Goal: Task Accomplishment & Management: Manage account settings

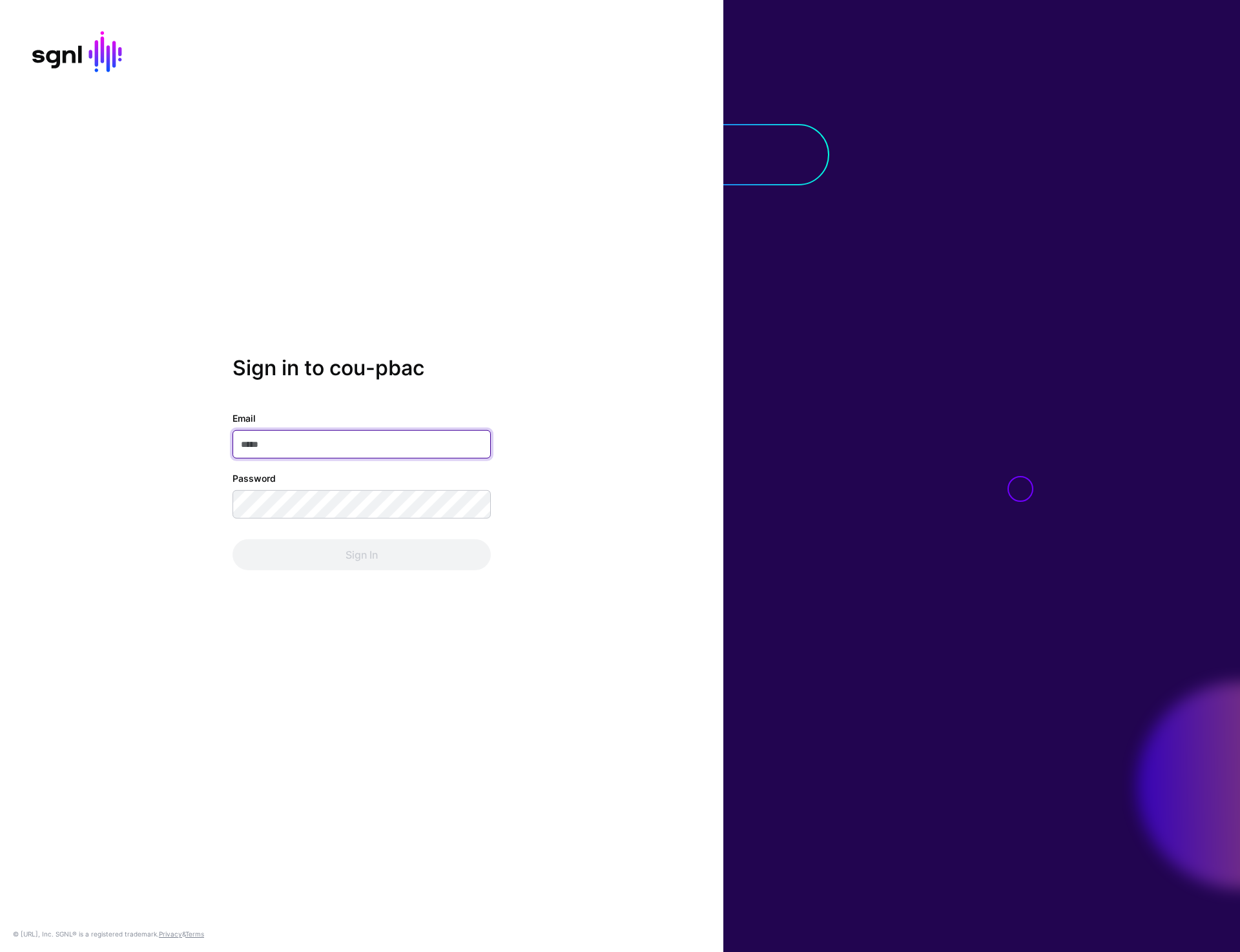
type input "**********"
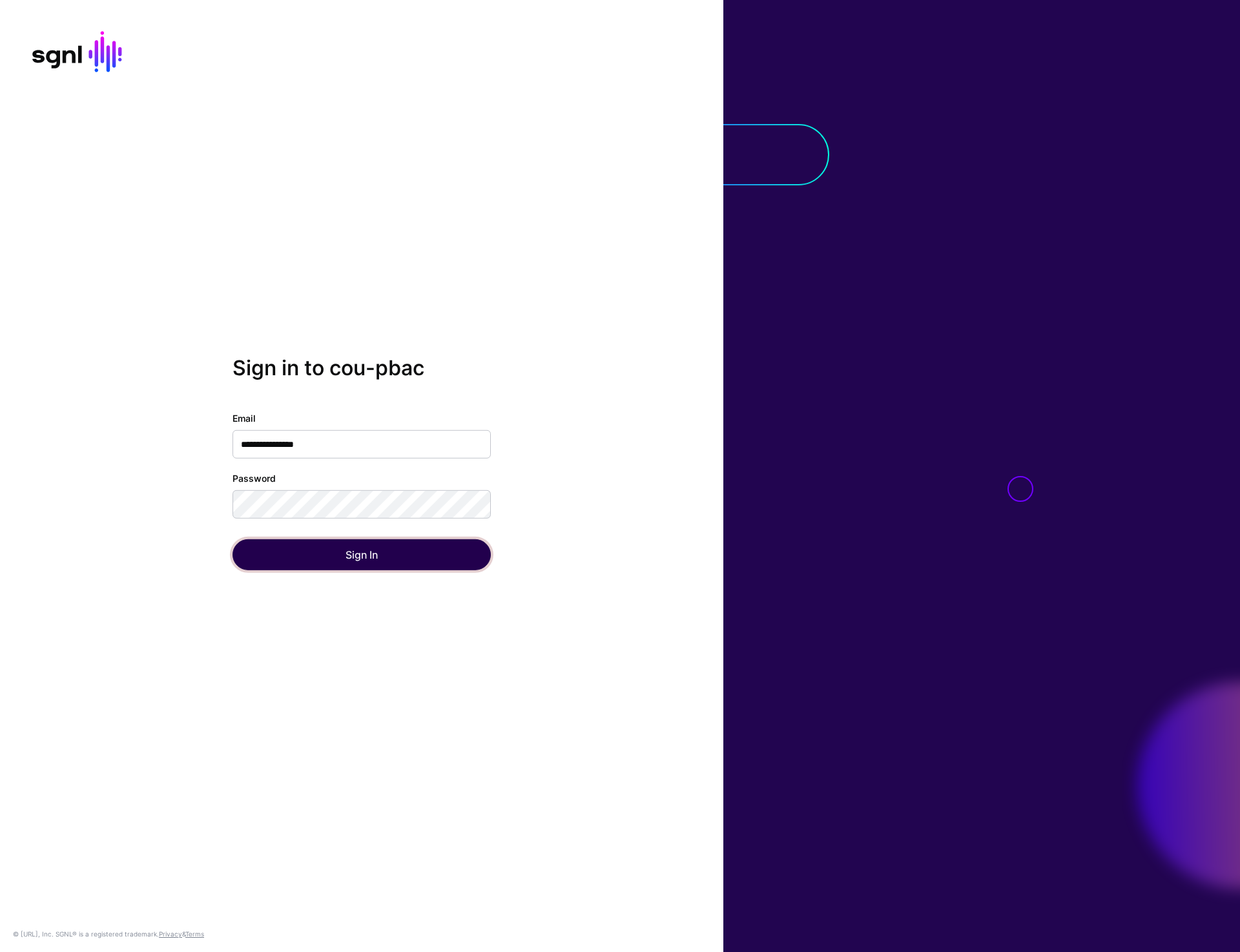
click at [331, 565] on button "Sign In" at bounding box center [361, 555] width 258 height 31
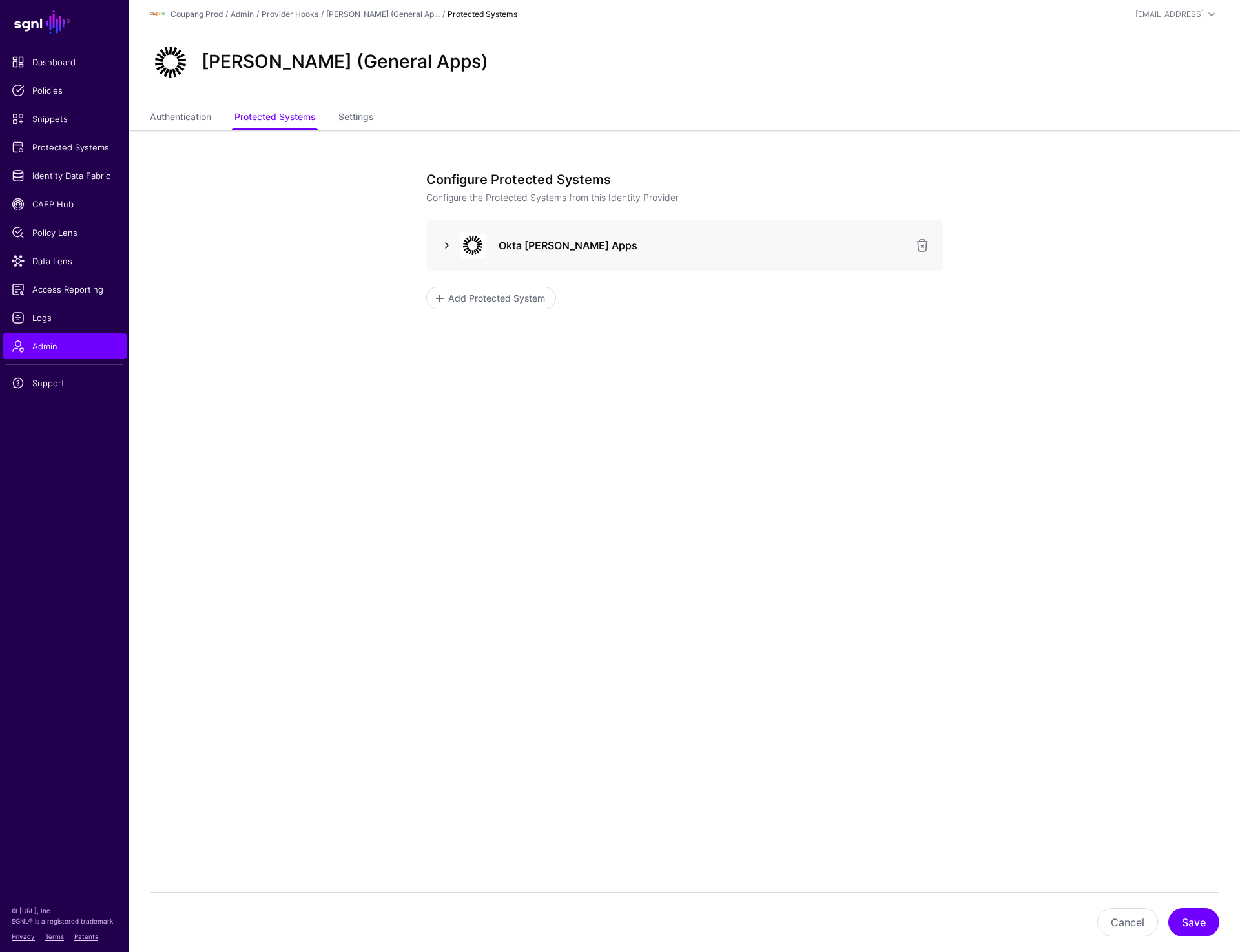
click at [440, 249] on link at bounding box center [447, 246] width 16 height 16
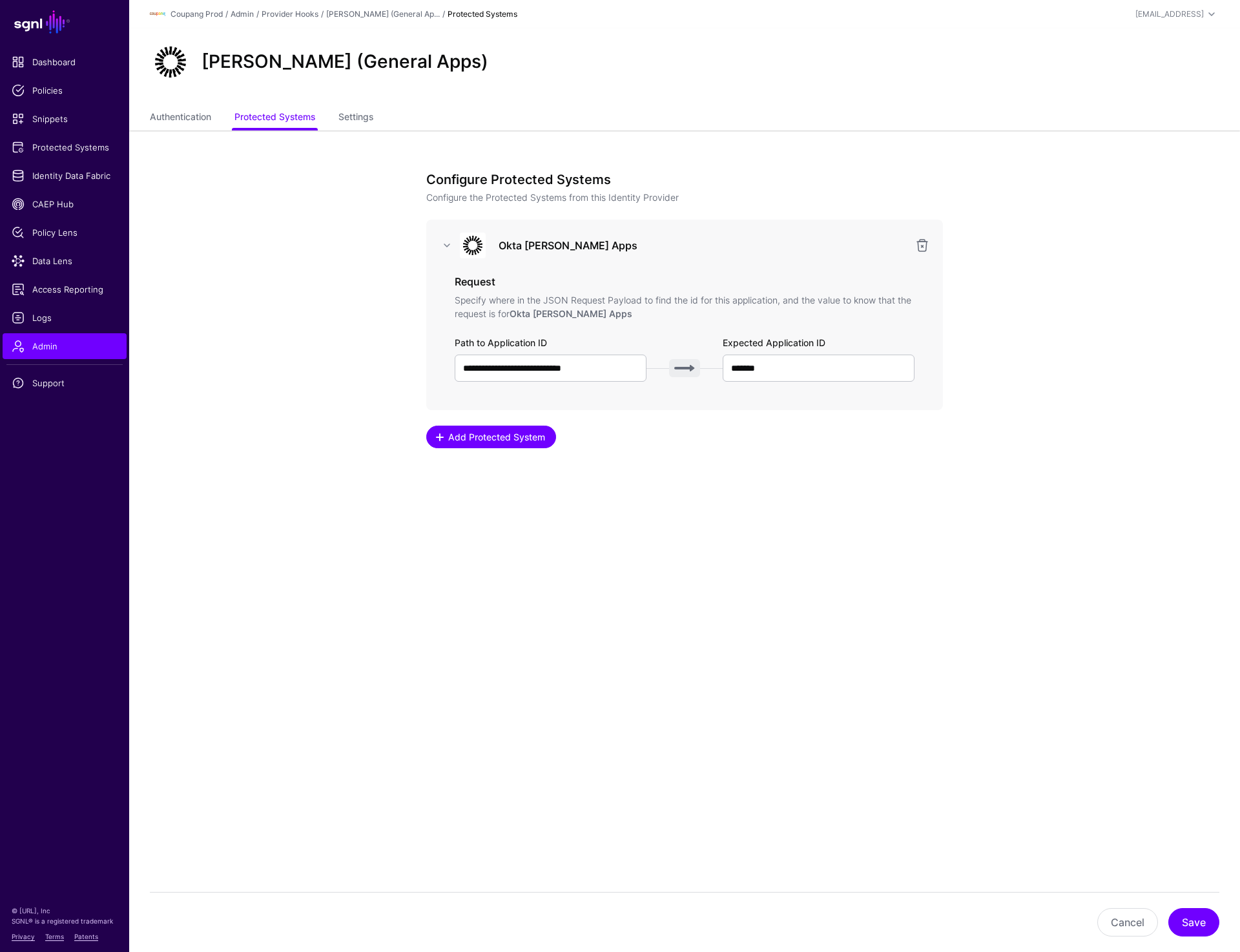
click at [451, 441] on span "Add Protected System" at bounding box center [496, 436] width 100 height 13
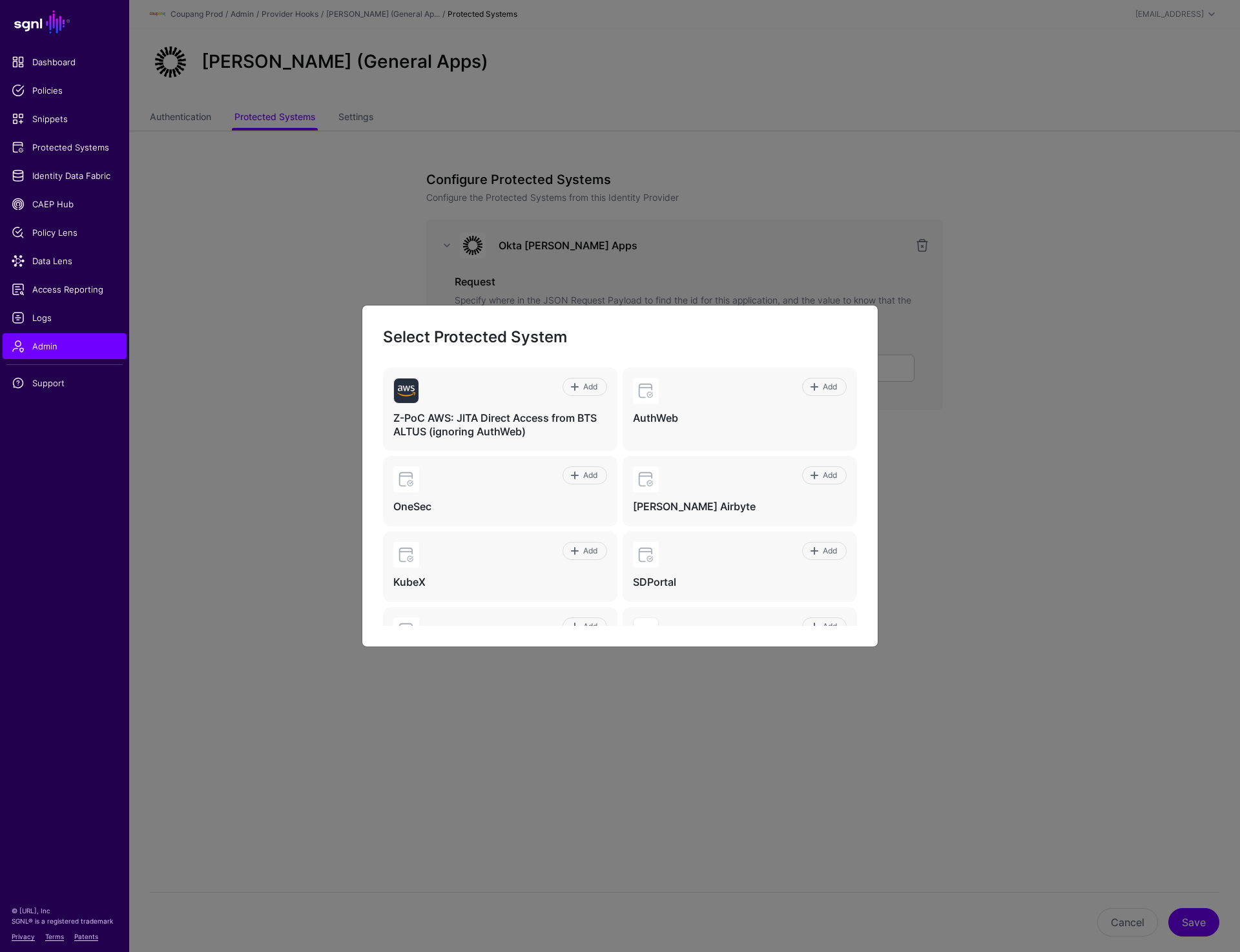
click at [1016, 389] on ngb-modal-window "Select Protected System Add Z-PoC AWS: JITA Direct Access from BTS ALTUS (ignor…" at bounding box center [620, 476] width 1240 height 952
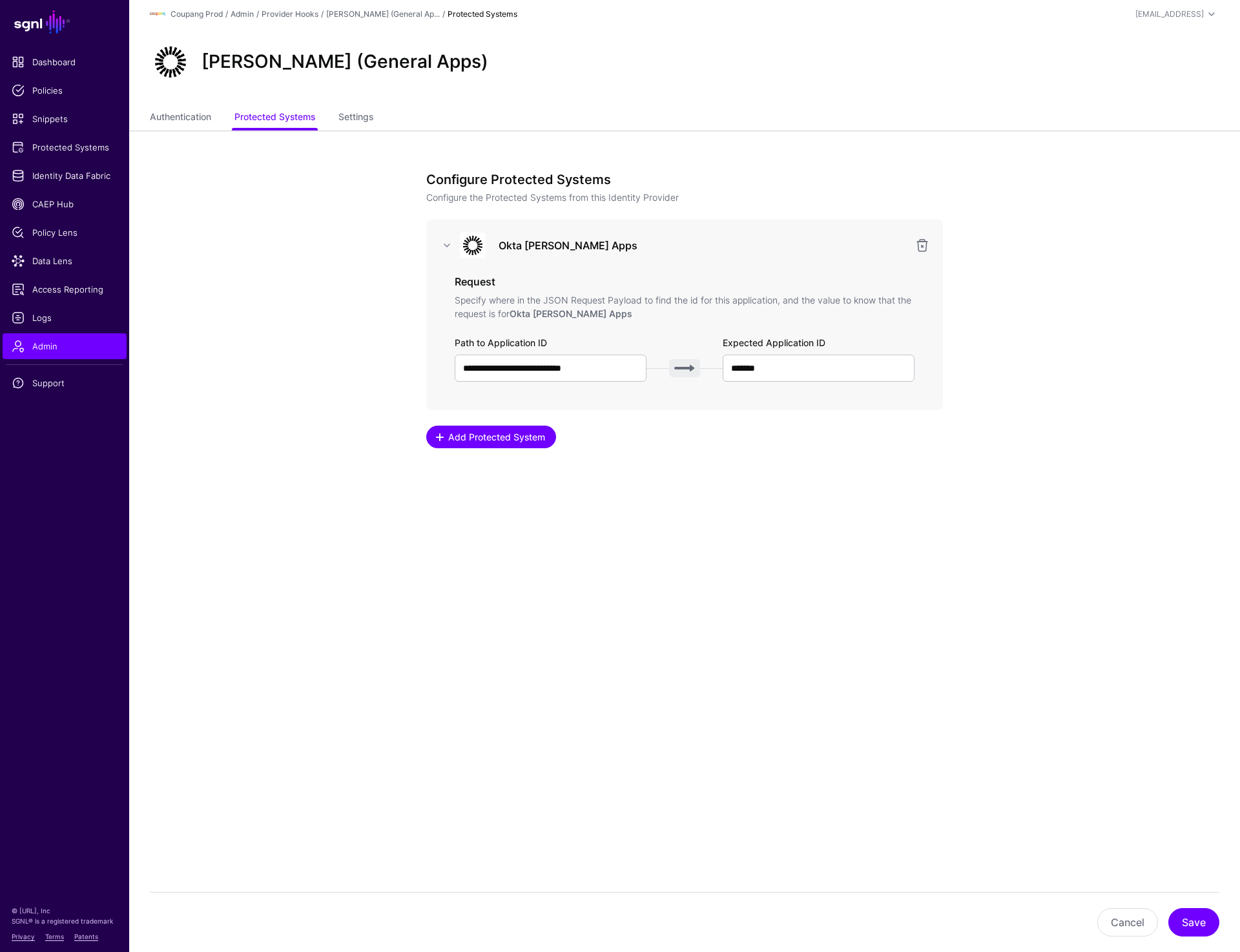
click at [495, 438] on span "Add Protected System" at bounding box center [496, 436] width 100 height 13
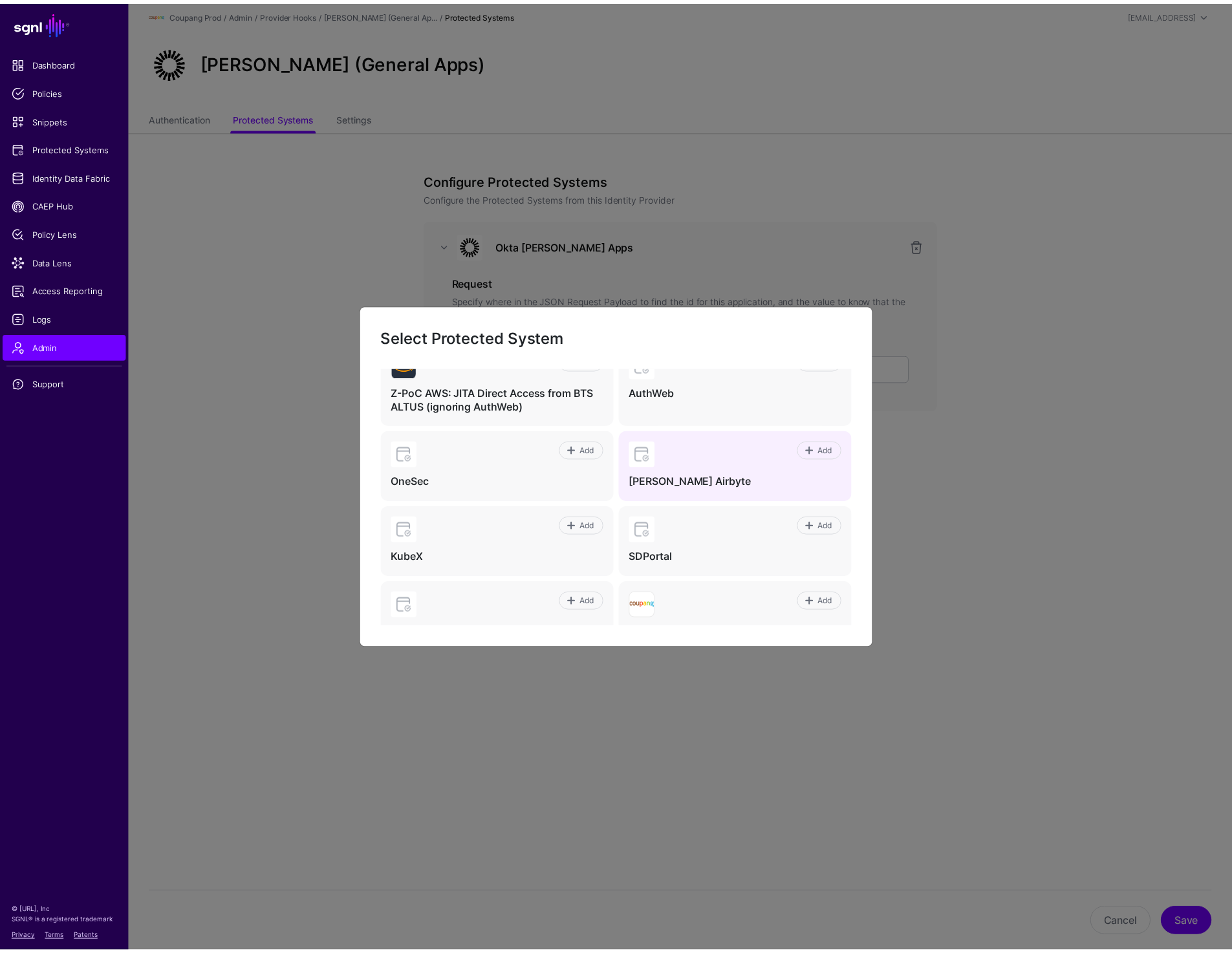
scroll to position [23, 0]
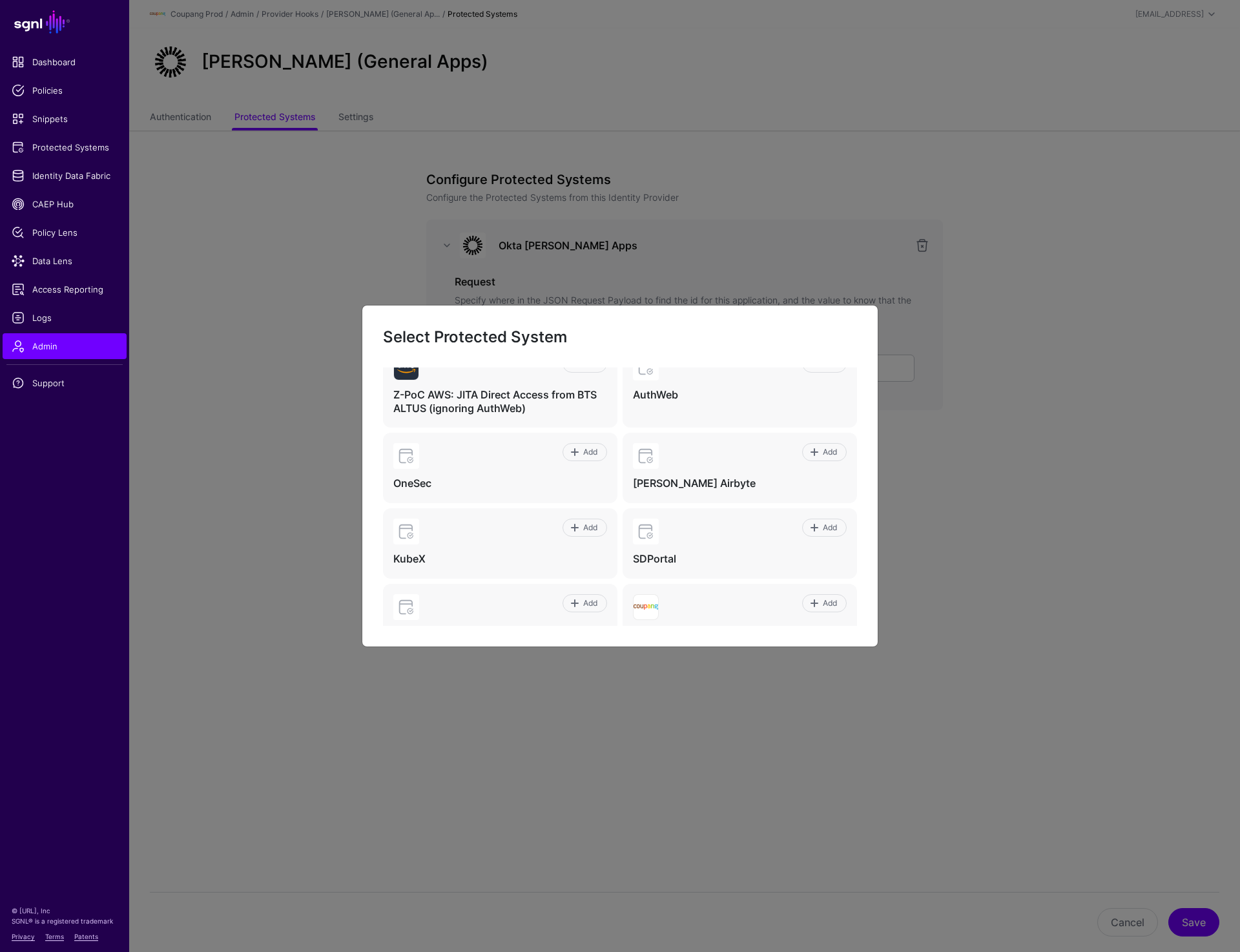
click at [738, 188] on ngb-modal-window "Select Protected System Add Z-PoC AWS: JITA Direct Access from BTS ALTUS (ignor…" at bounding box center [620, 476] width 1240 height 952
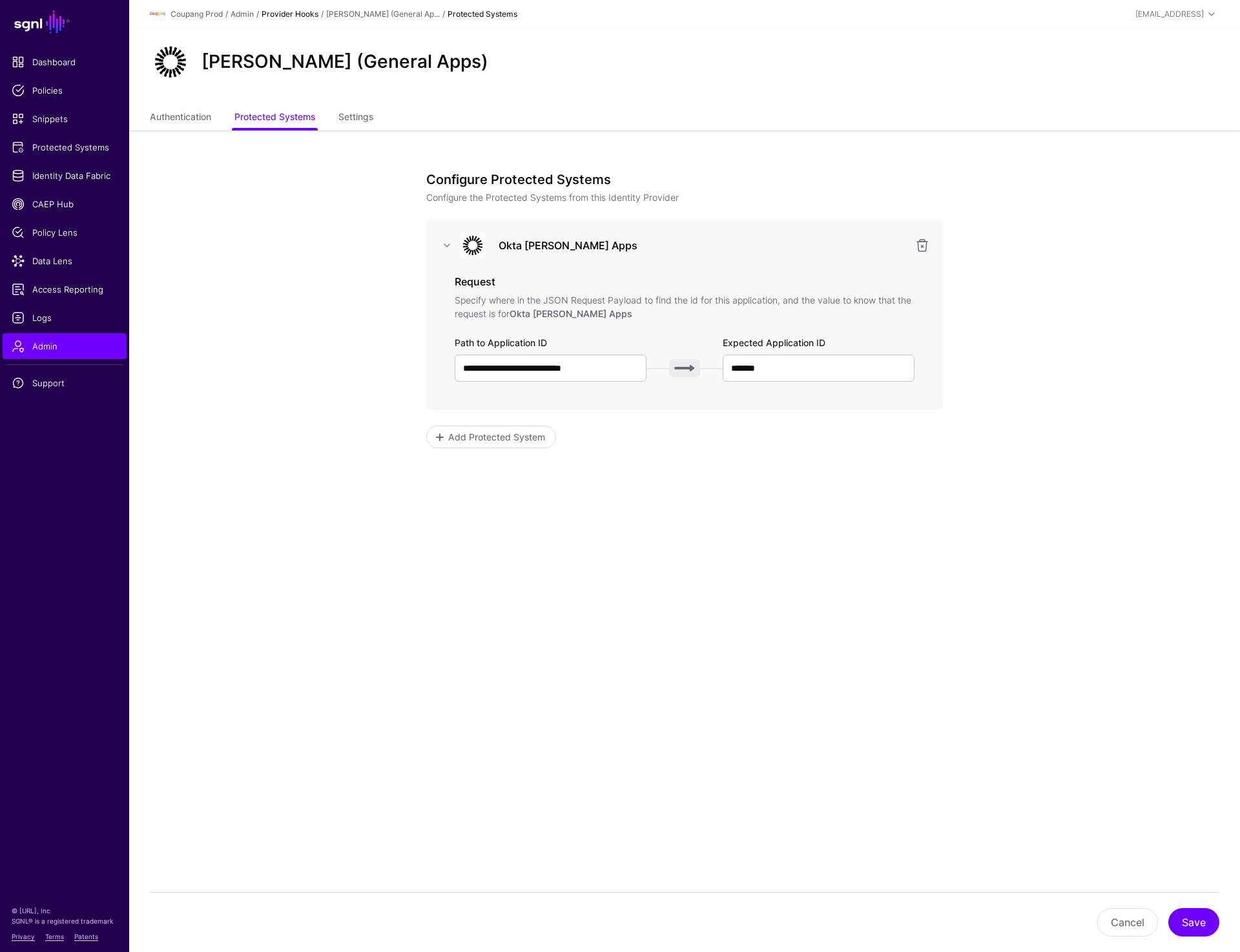
click at [313, 16] on link "Provider Hooks" at bounding box center [290, 14] width 57 height 10
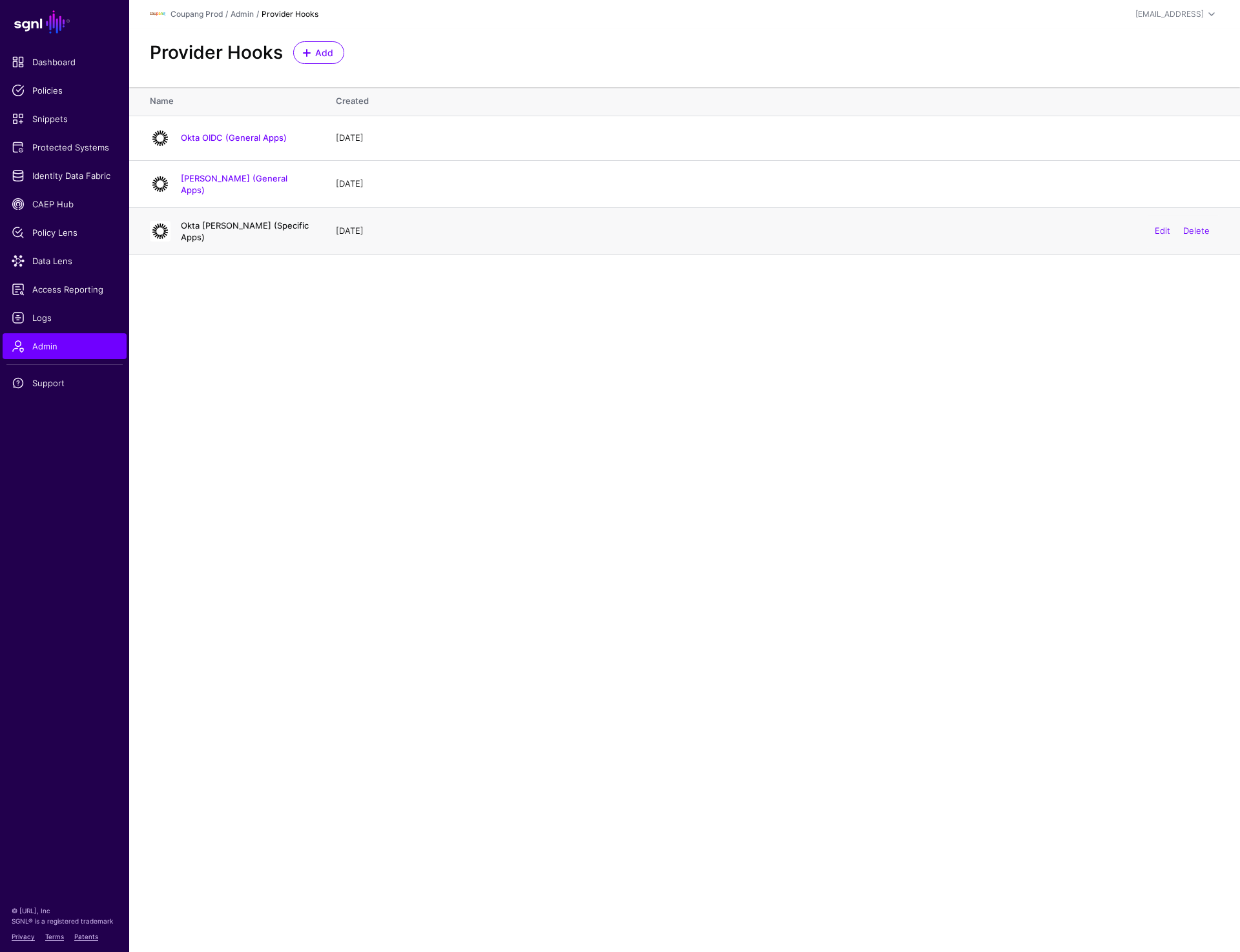
click at [225, 225] on link "Okta SAML (Specific Apps)" at bounding box center [244, 231] width 128 height 22
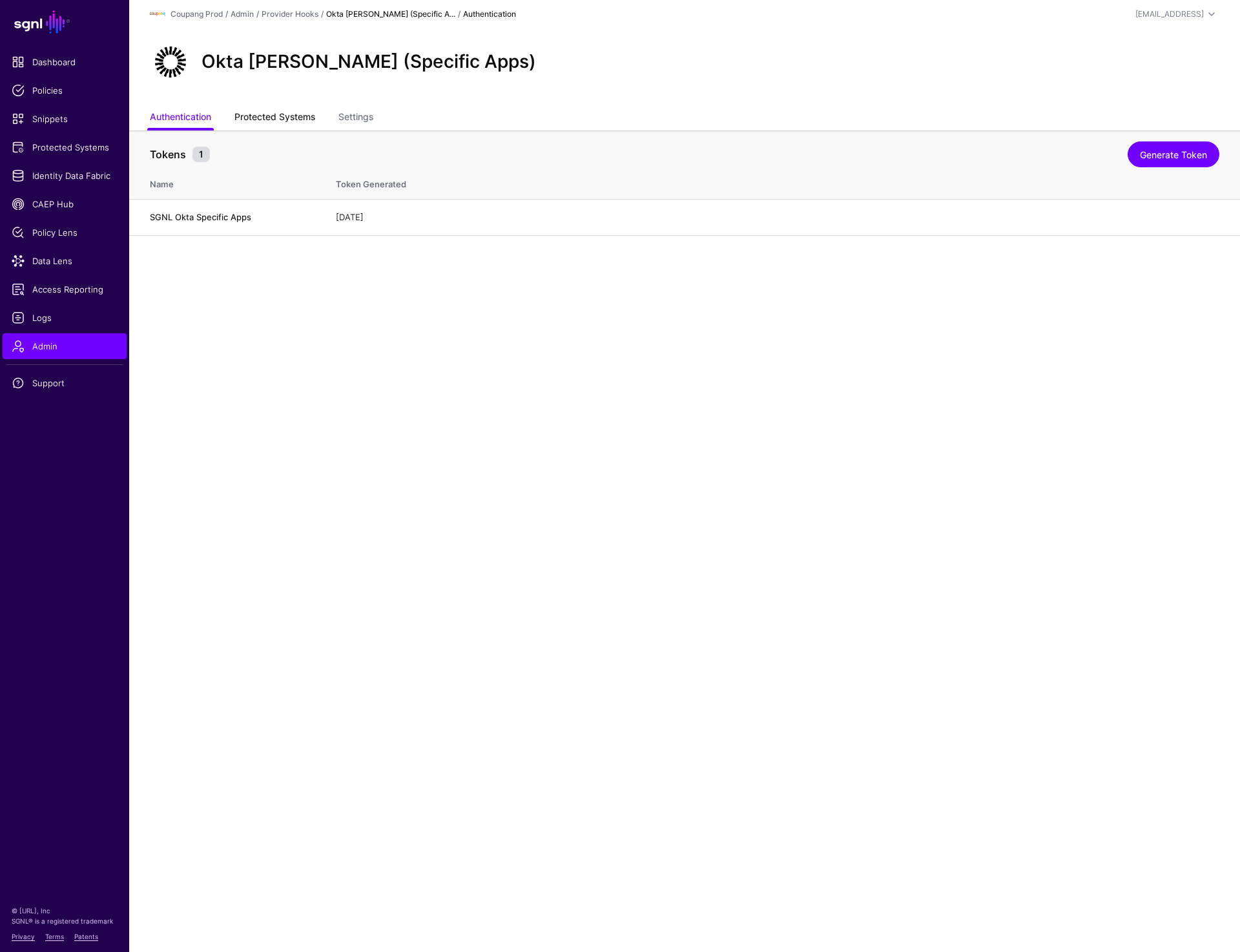
click at [276, 111] on link "Protected Systems" at bounding box center [275, 118] width 81 height 25
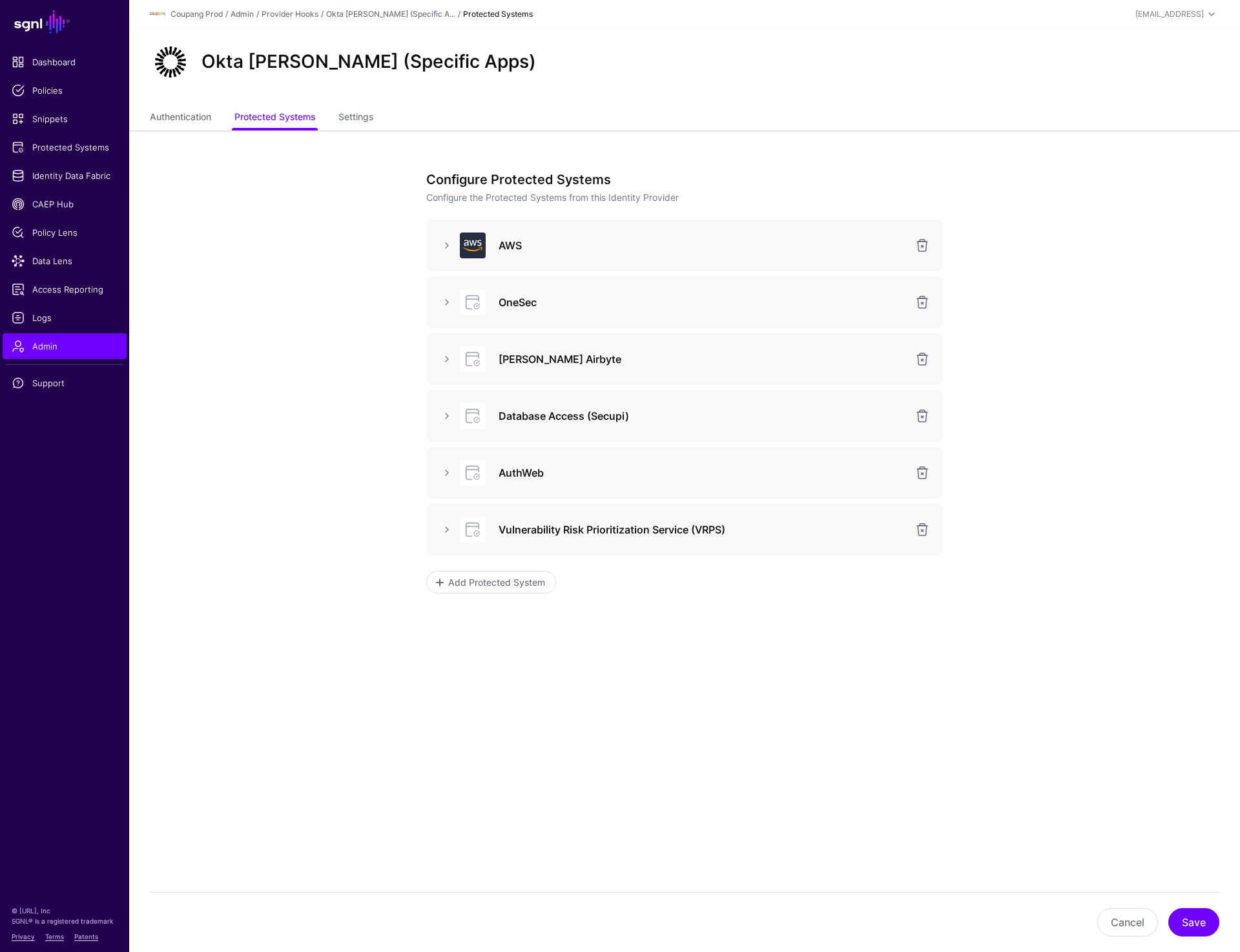
click at [443, 312] on div "OneSec" at bounding box center [684, 302] width 496 height 26
click at [443, 310] on link at bounding box center [447, 302] width 16 height 16
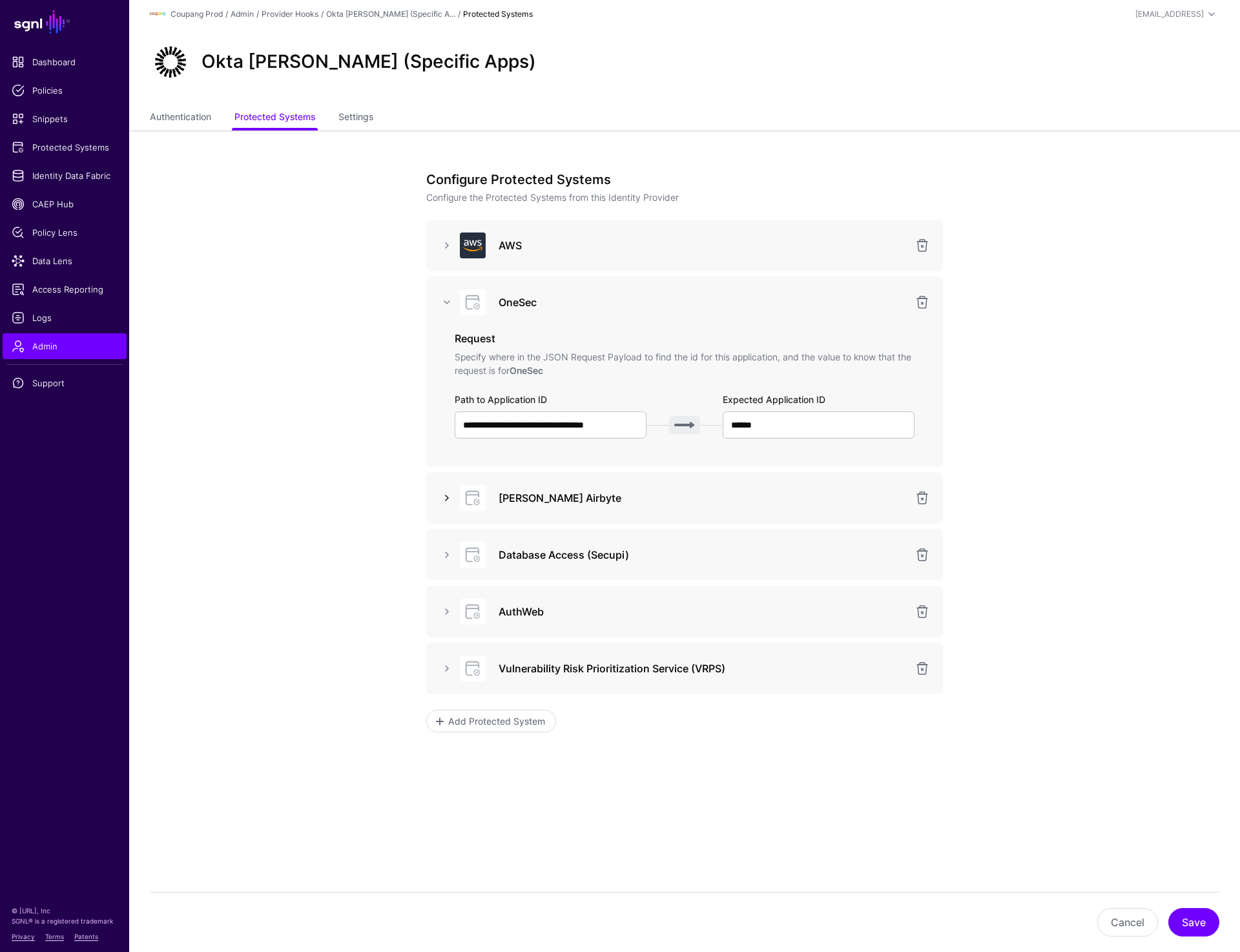
click at [444, 495] on link at bounding box center [447, 498] width 16 height 16
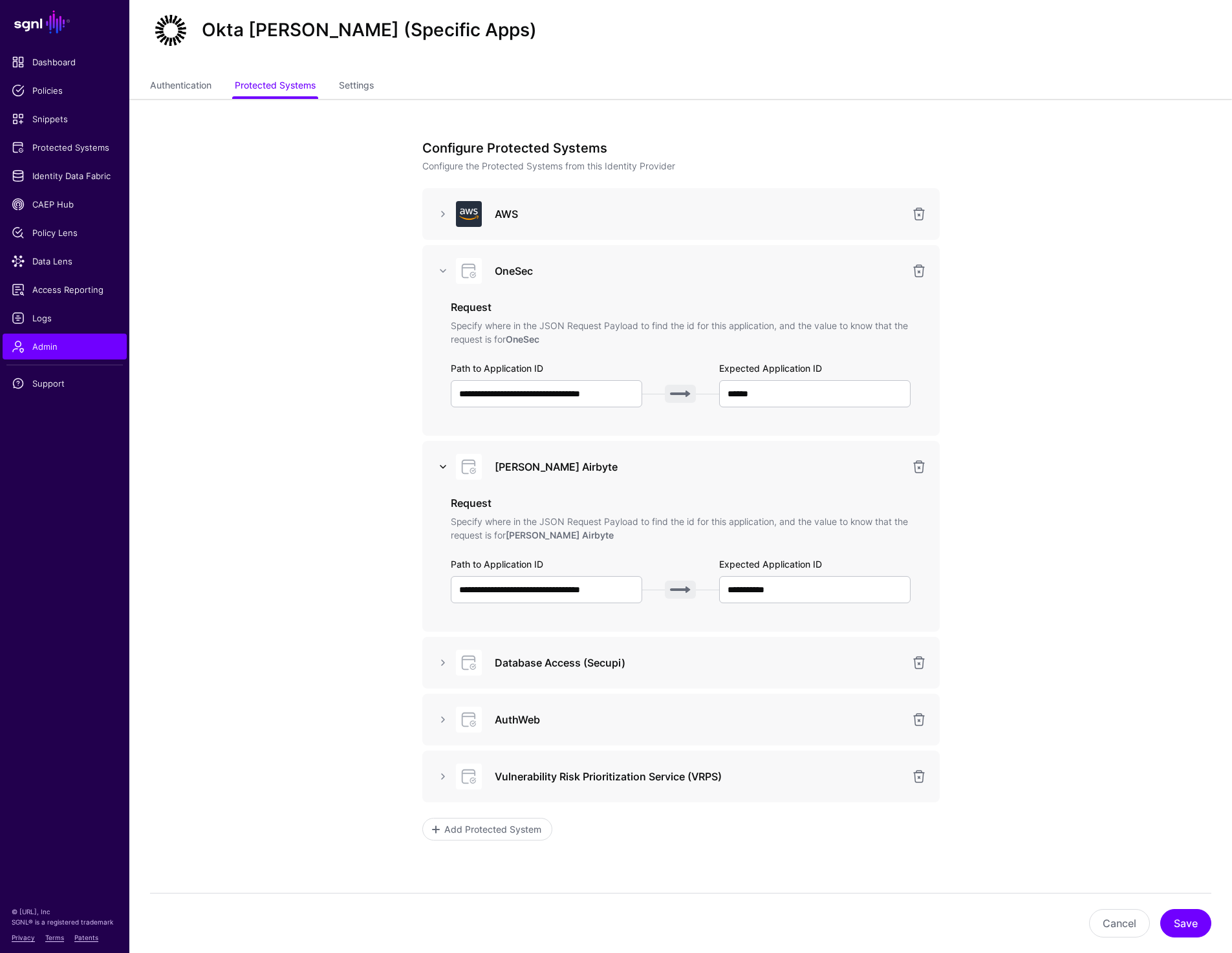
scroll to position [95, 0]
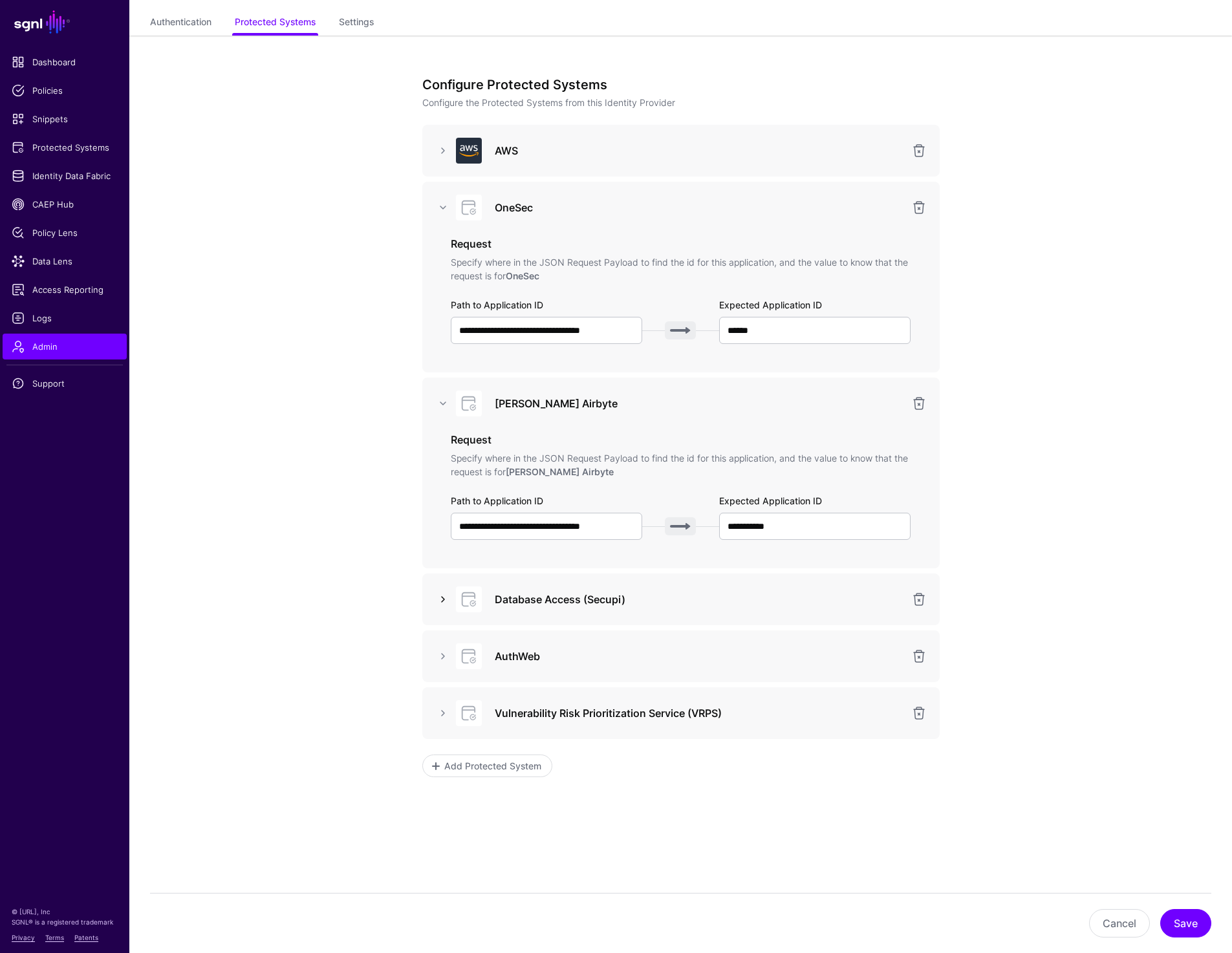
click at [438, 605] on link at bounding box center [443, 599] width 16 height 16
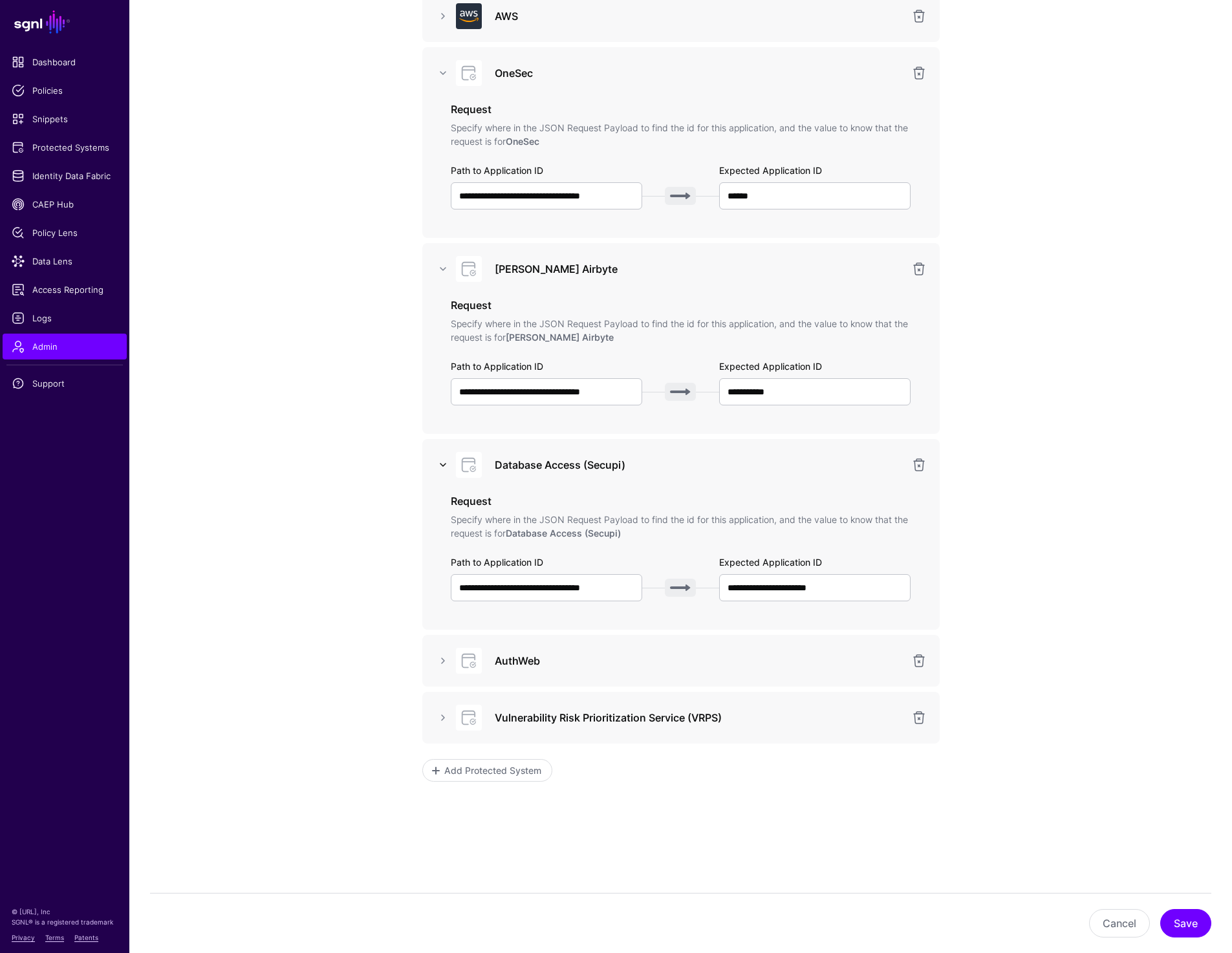
scroll to position [234, 0]
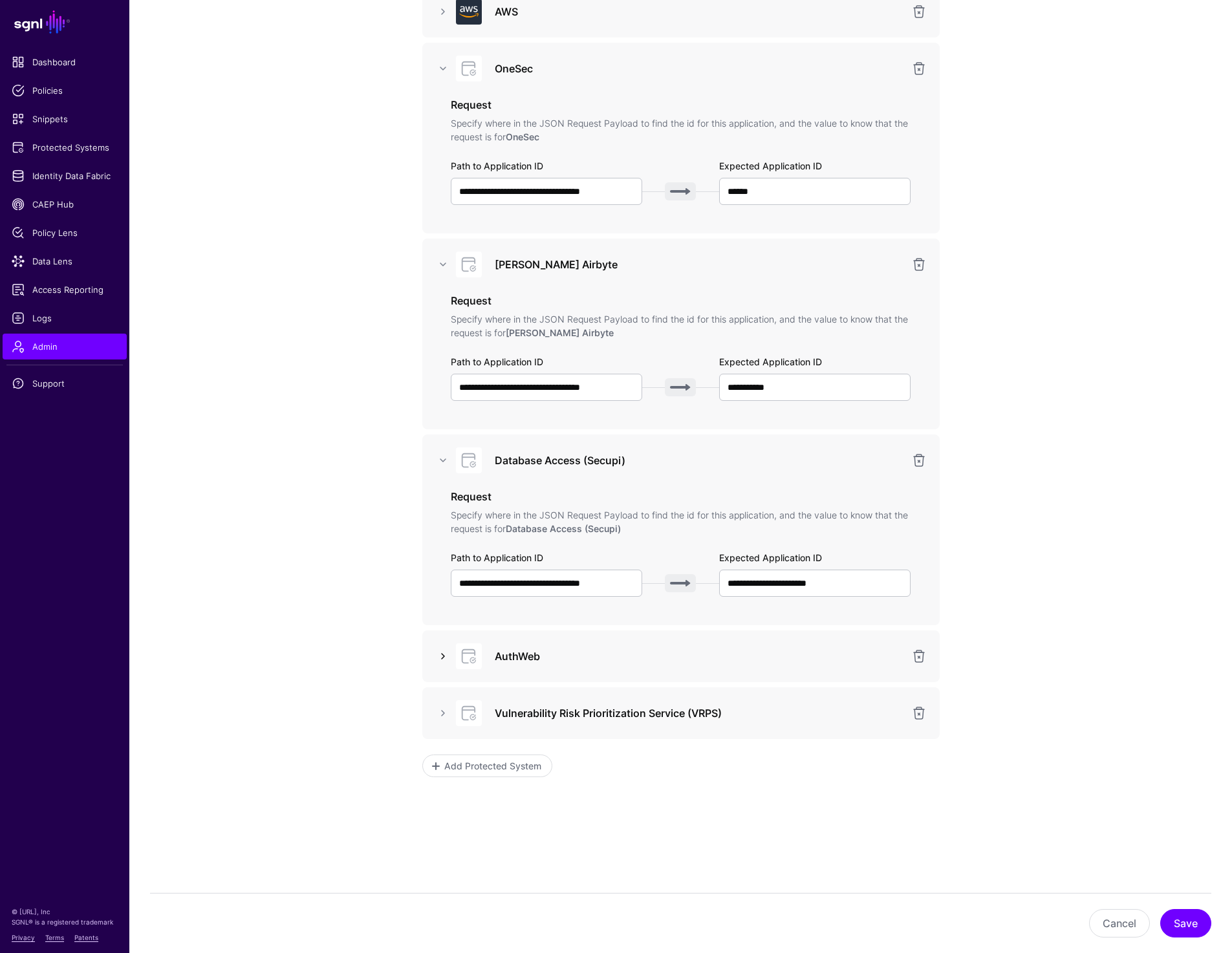
click at [438, 653] on link at bounding box center [443, 657] width 16 height 16
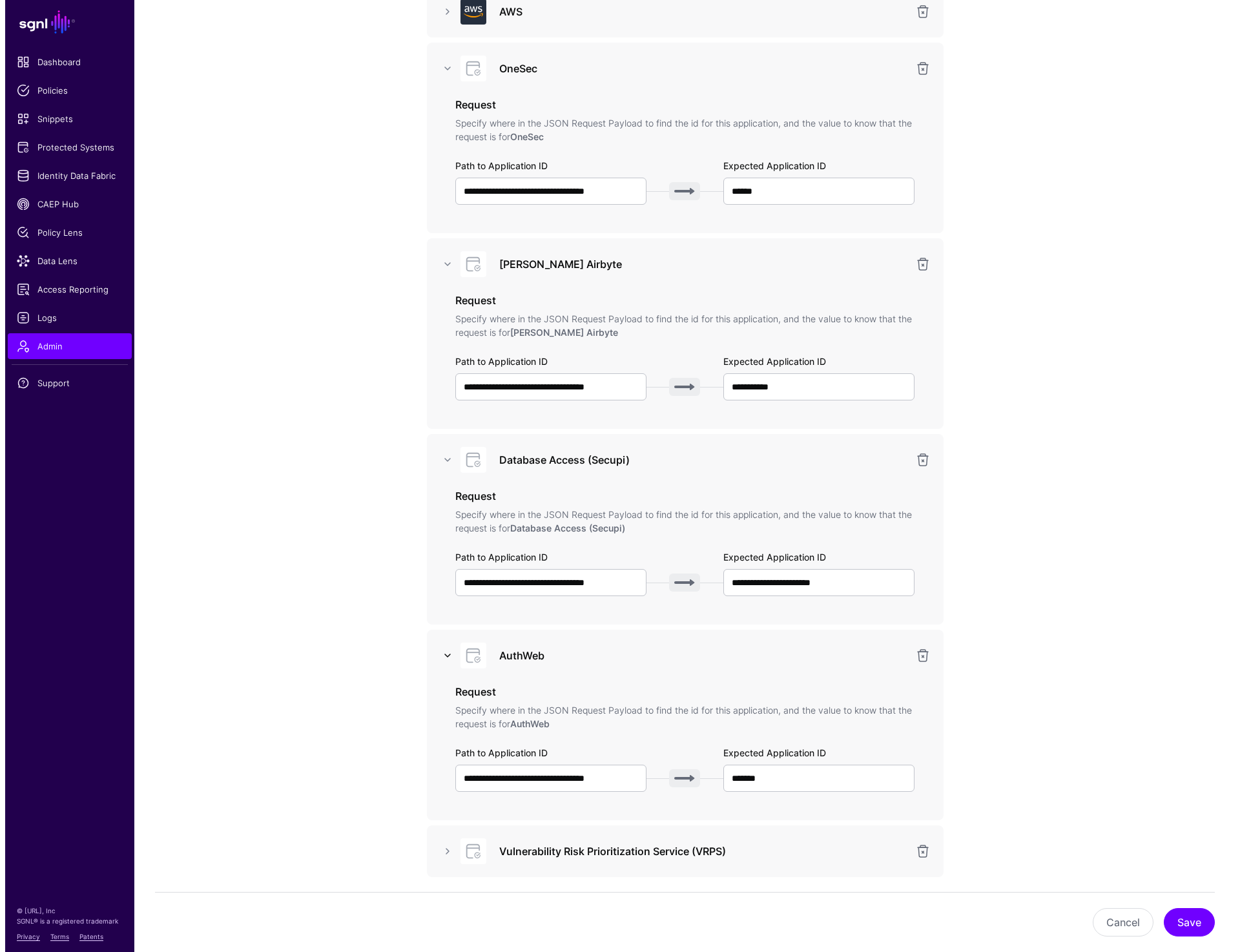
scroll to position [373, 0]
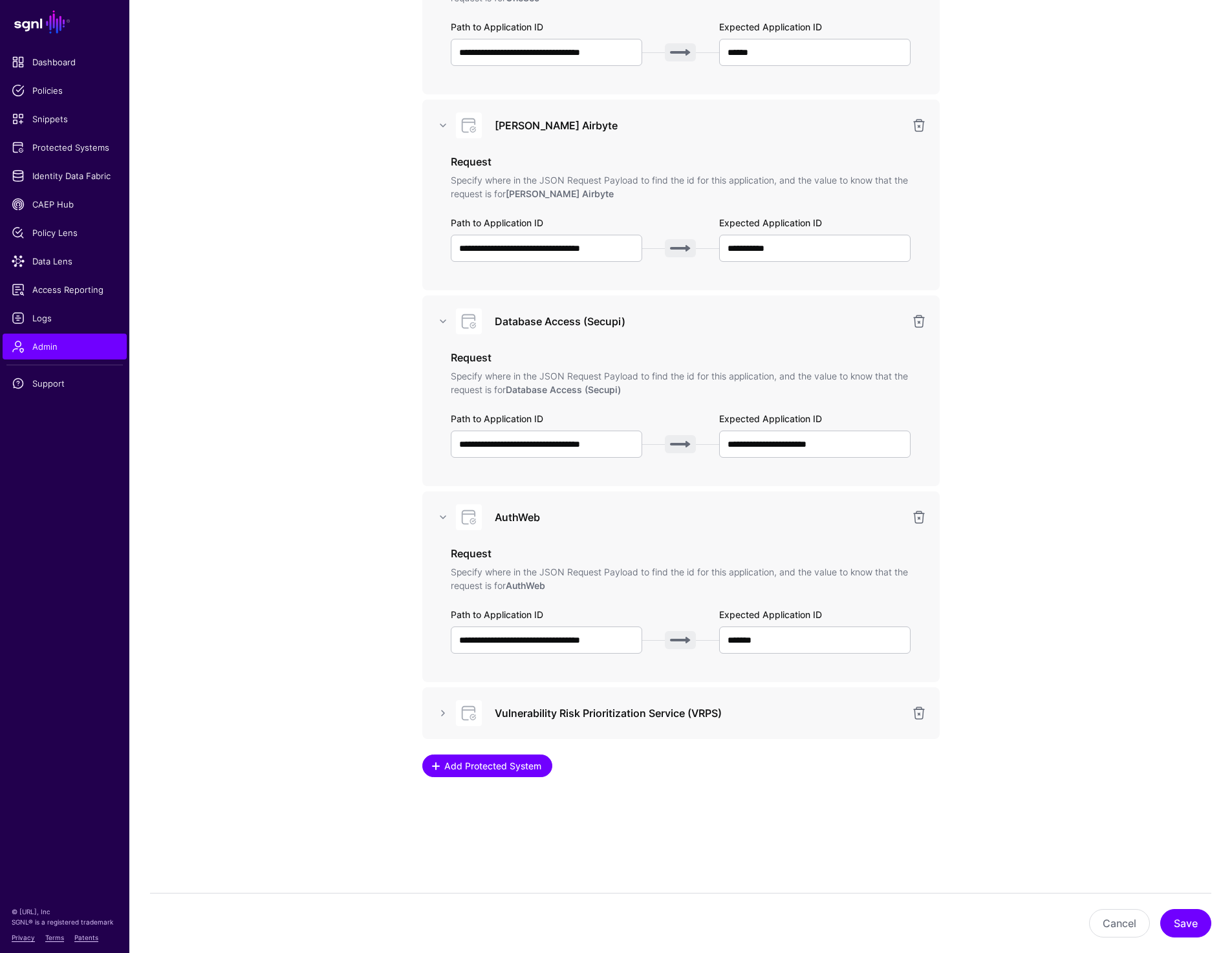
click at [472, 767] on span "Add Protected System" at bounding box center [492, 766] width 100 height 13
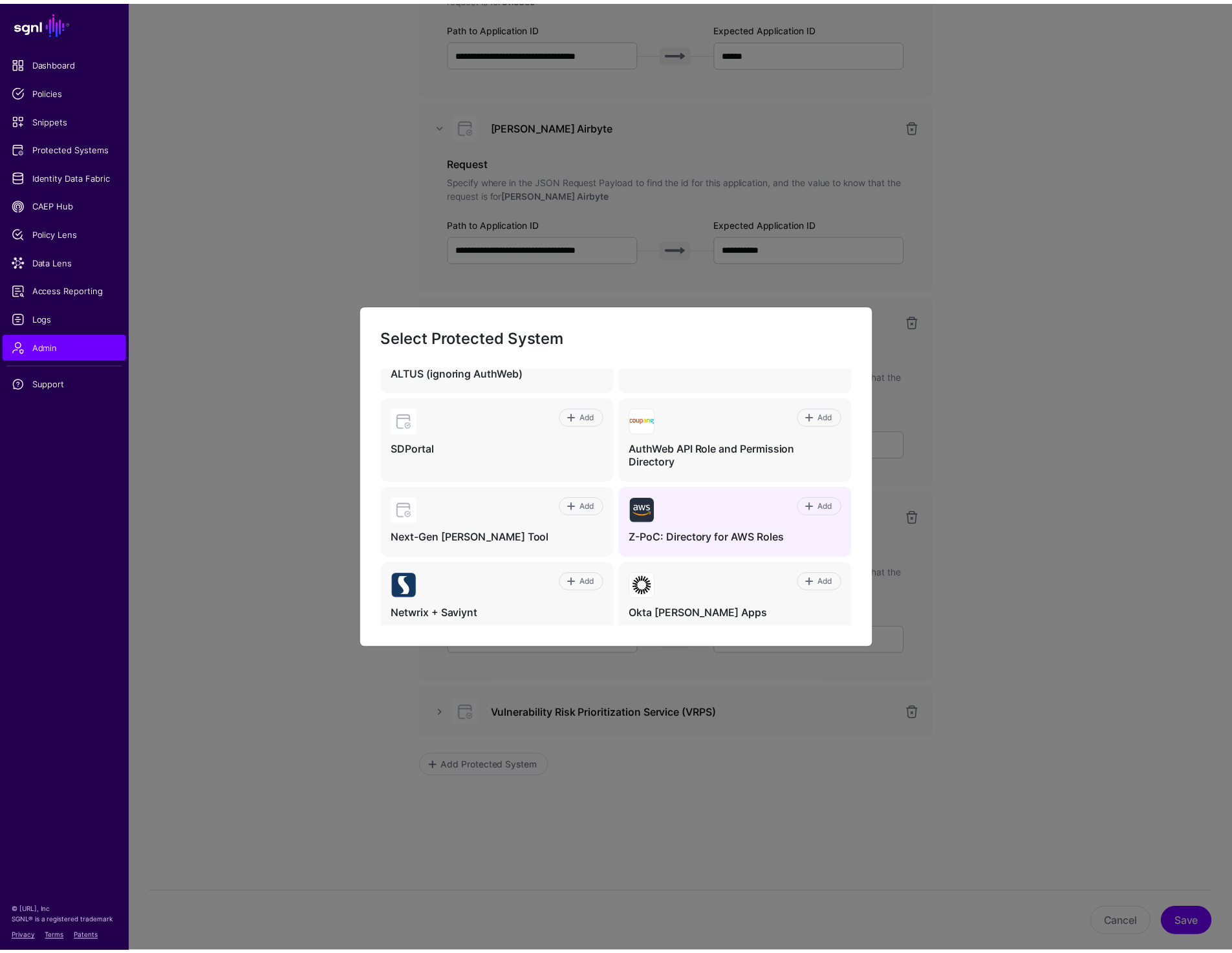
scroll to position [0, 0]
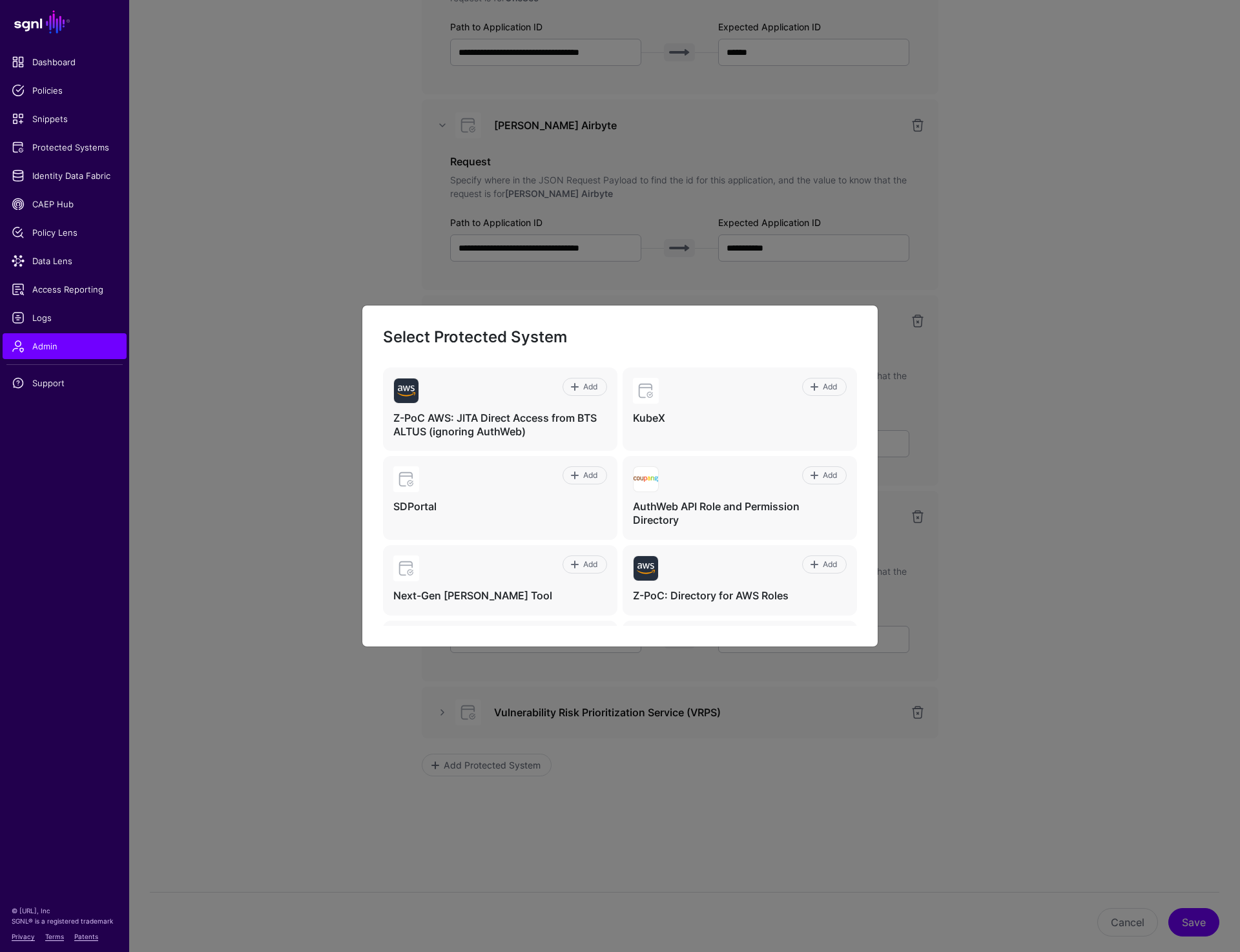
click at [1141, 525] on ngb-modal-window "Select Protected System Add Z-PoC AWS: JITA Direct Access from BTS ALTUS (ignor…" at bounding box center [620, 476] width 1240 height 952
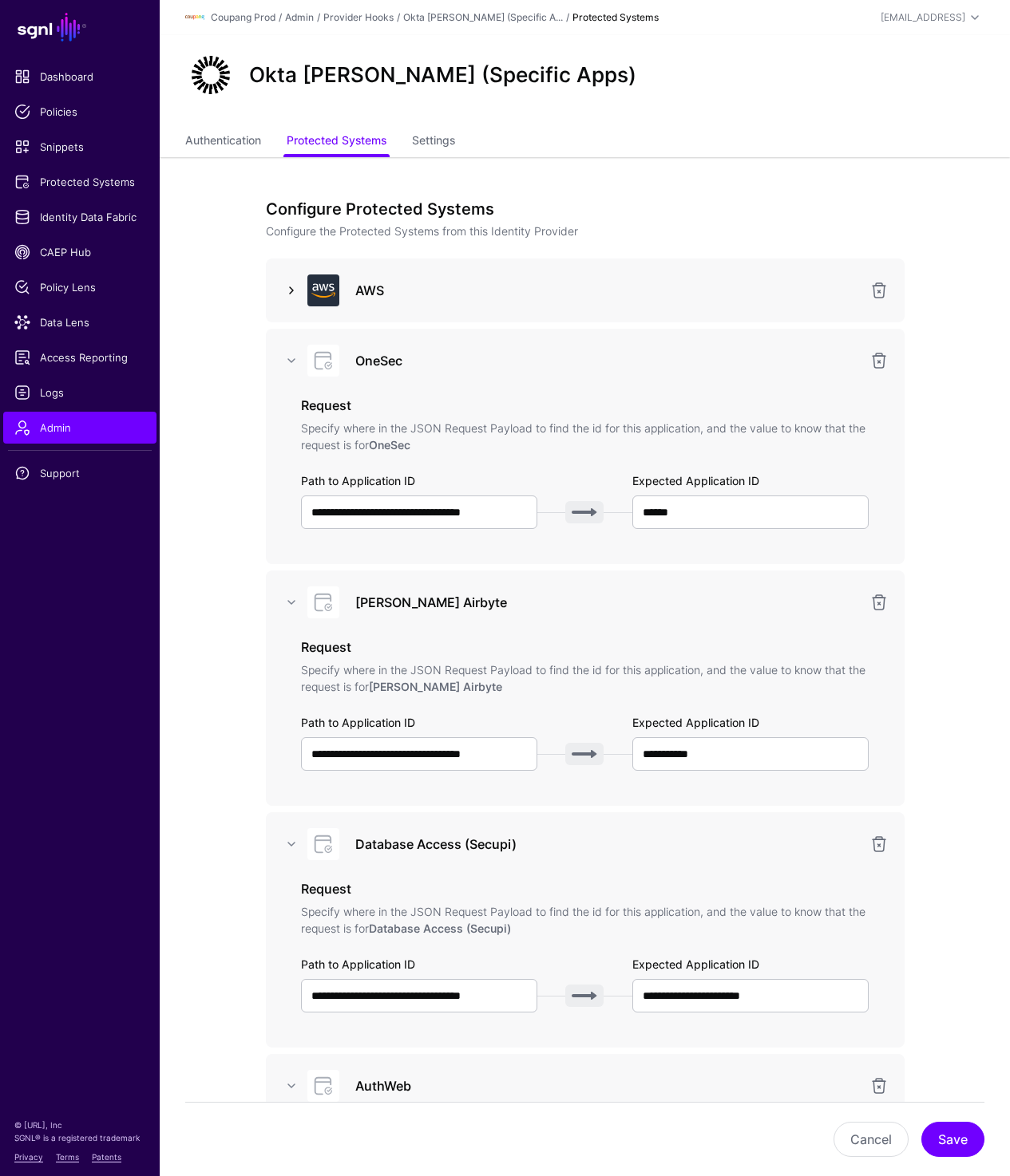
click at [292, 299] on link at bounding box center [291, 290] width 19 height 19
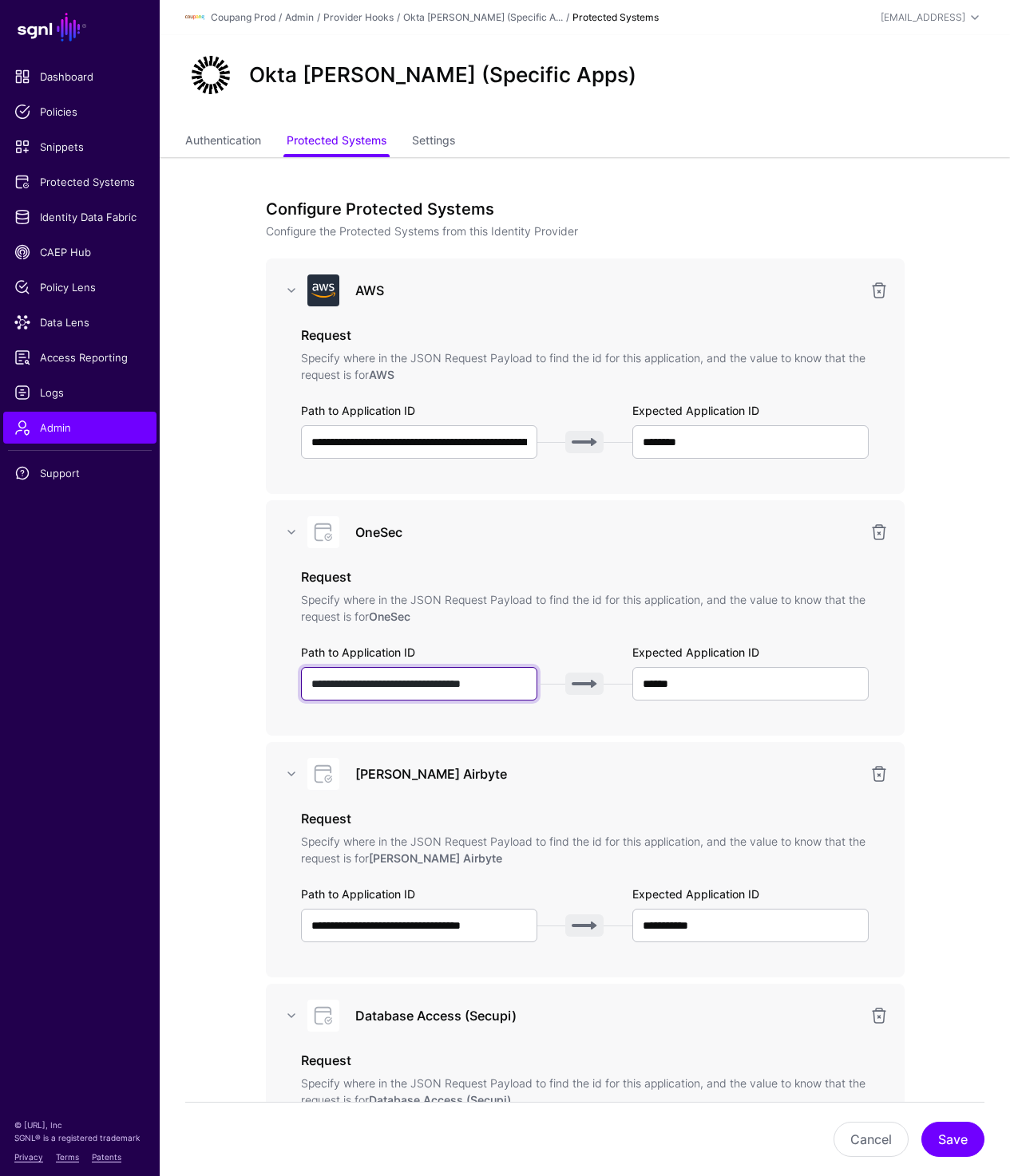
drag, startPoint x: 391, startPoint y: 691, endPoint x: 581, endPoint y: 691, distance: 190.0
click at [581, 691] on div "**********" at bounding box center [585, 683] width 568 height 33
click at [755, 680] on input "******" at bounding box center [750, 683] width 237 height 33
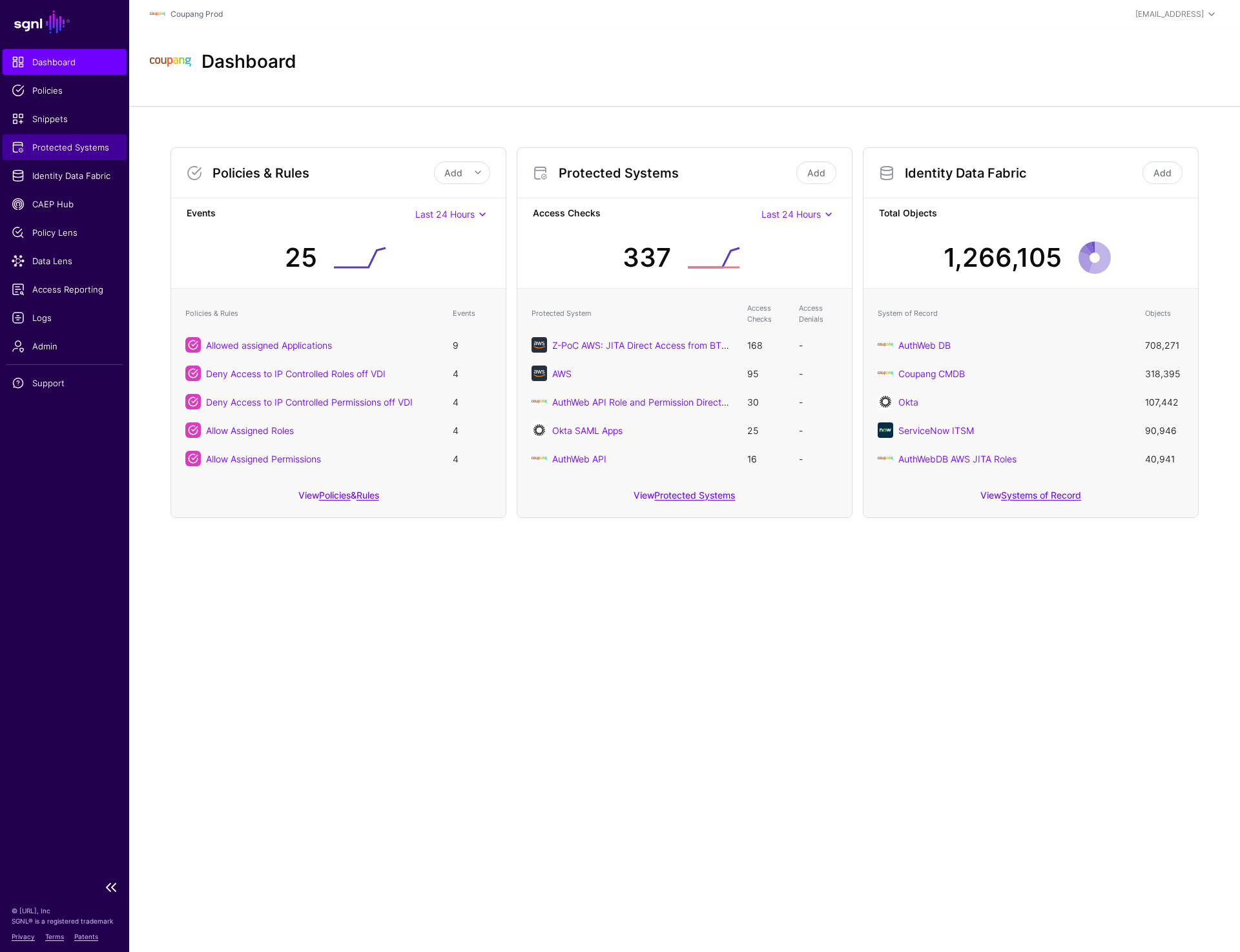
click at [86, 149] on span "Protected Systems" at bounding box center [64, 147] width 106 height 13
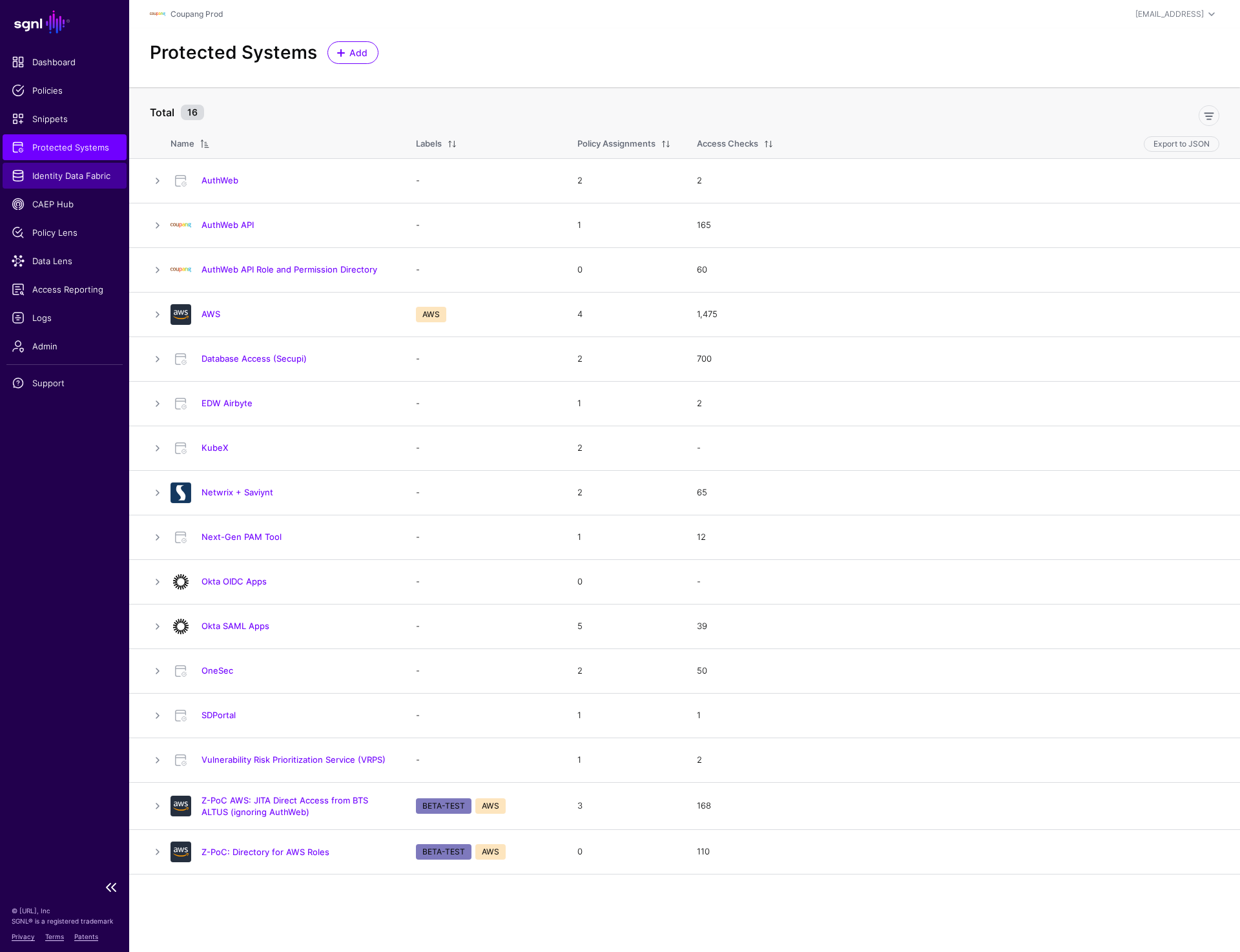
click at [74, 181] on span "Identity Data Fabric" at bounding box center [64, 176] width 106 height 13
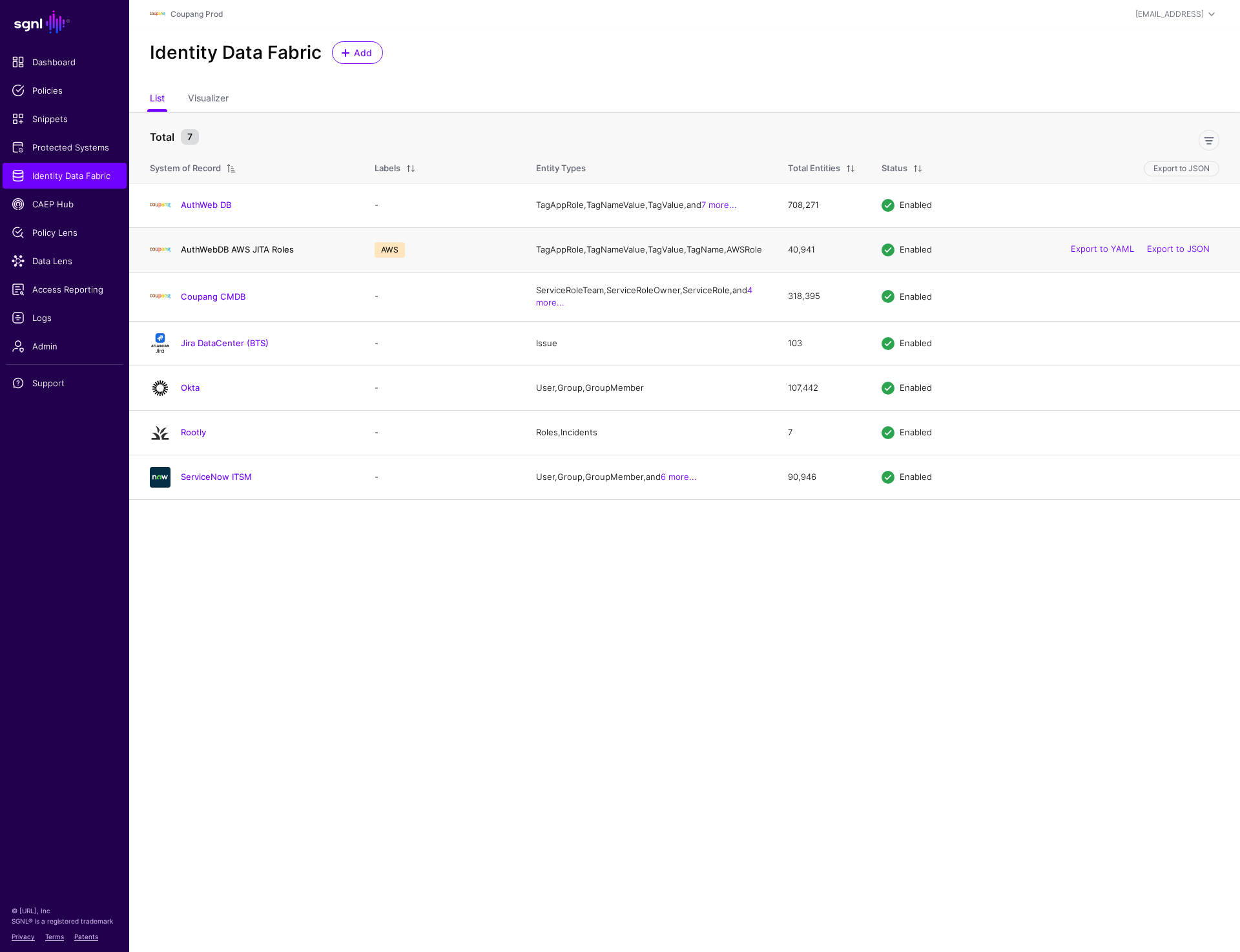
click at [230, 254] on link "AuthWebDB AWS JITA Roles" at bounding box center [237, 249] width 113 height 11
click at [217, 208] on link "AuthWeb DB" at bounding box center [205, 205] width 50 height 11
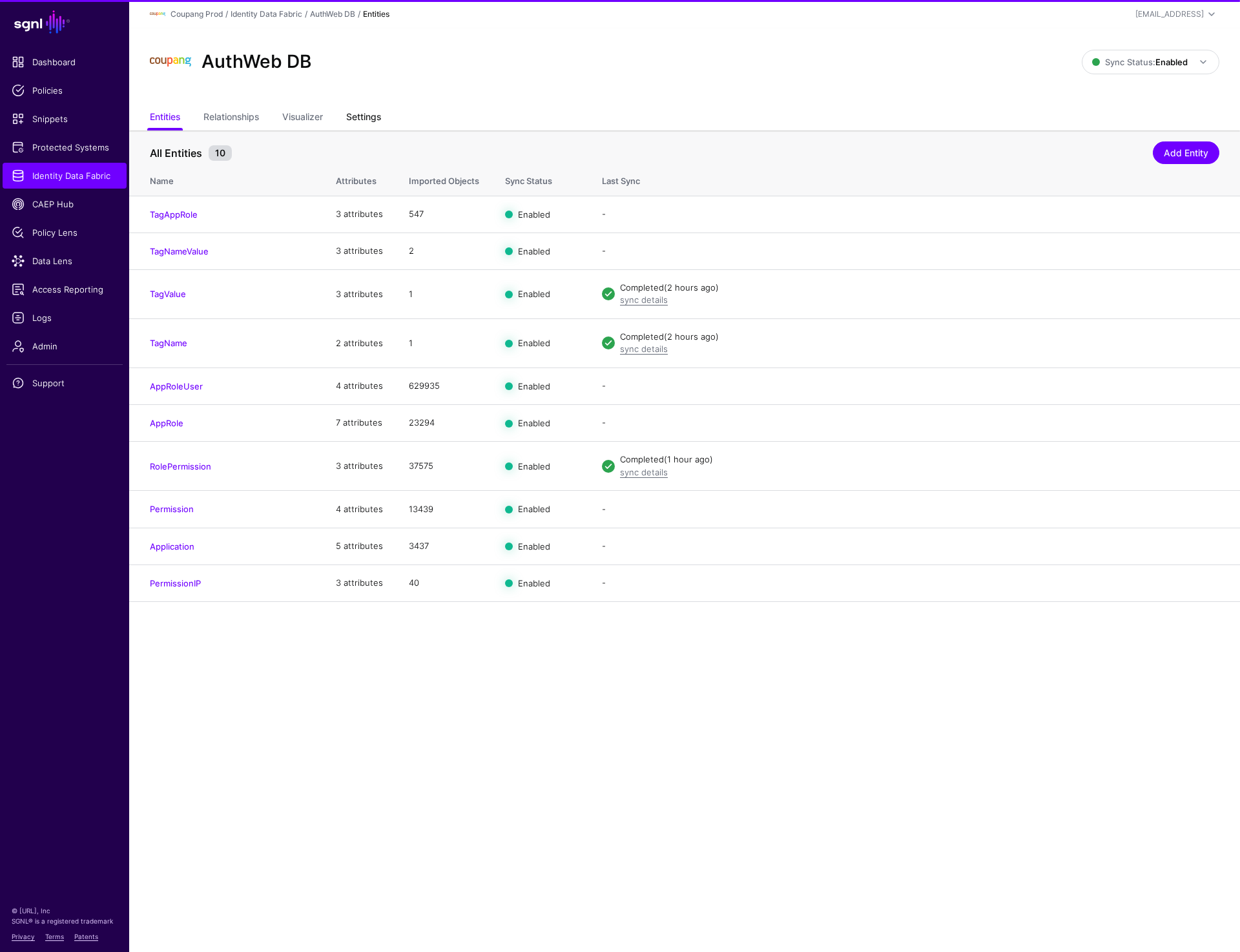
click at [381, 122] on link "Settings" at bounding box center [363, 118] width 35 height 25
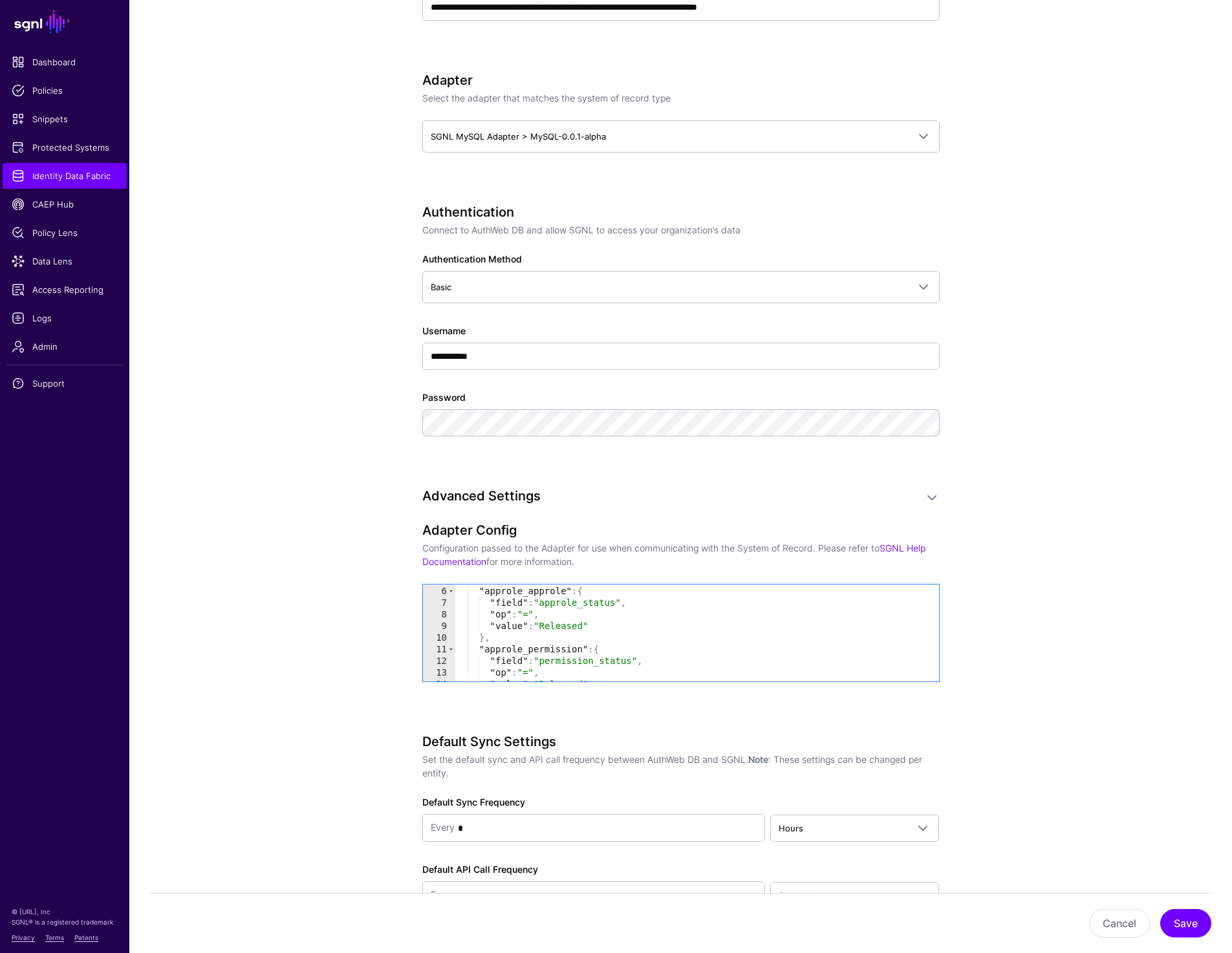
scroll to position [48, 0]
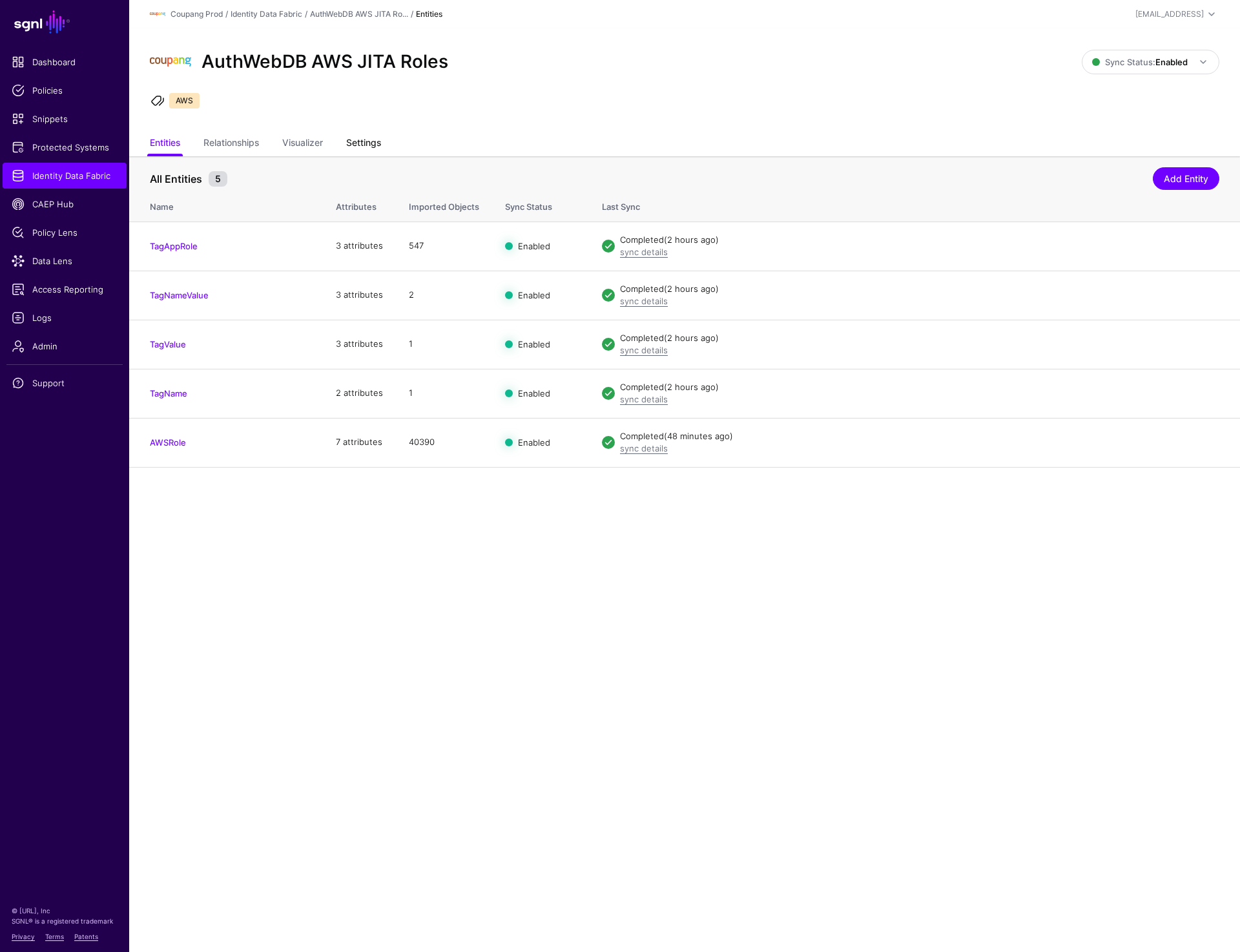
click at [355, 139] on link "Settings" at bounding box center [363, 144] width 35 height 25
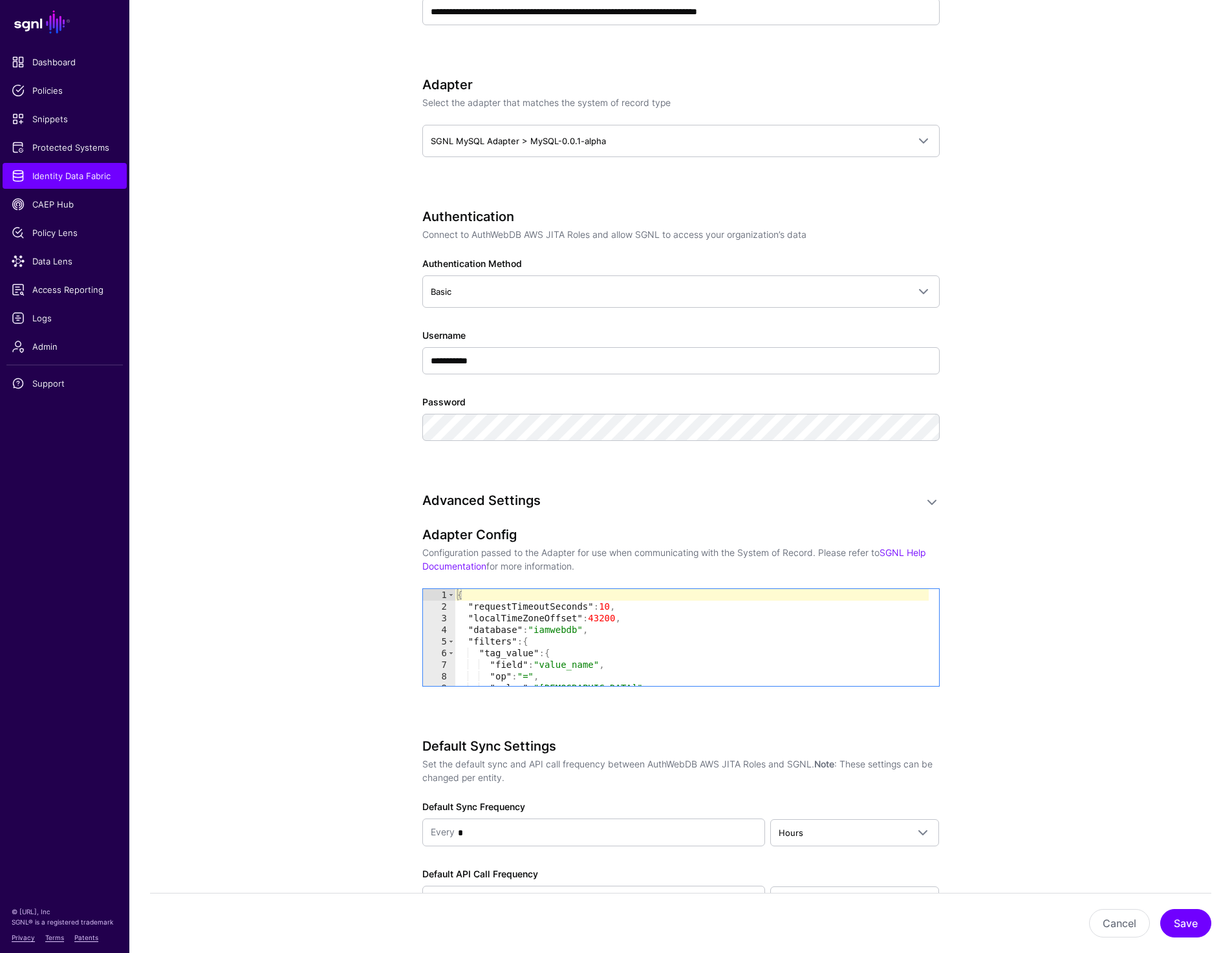
scroll to position [708, 0]
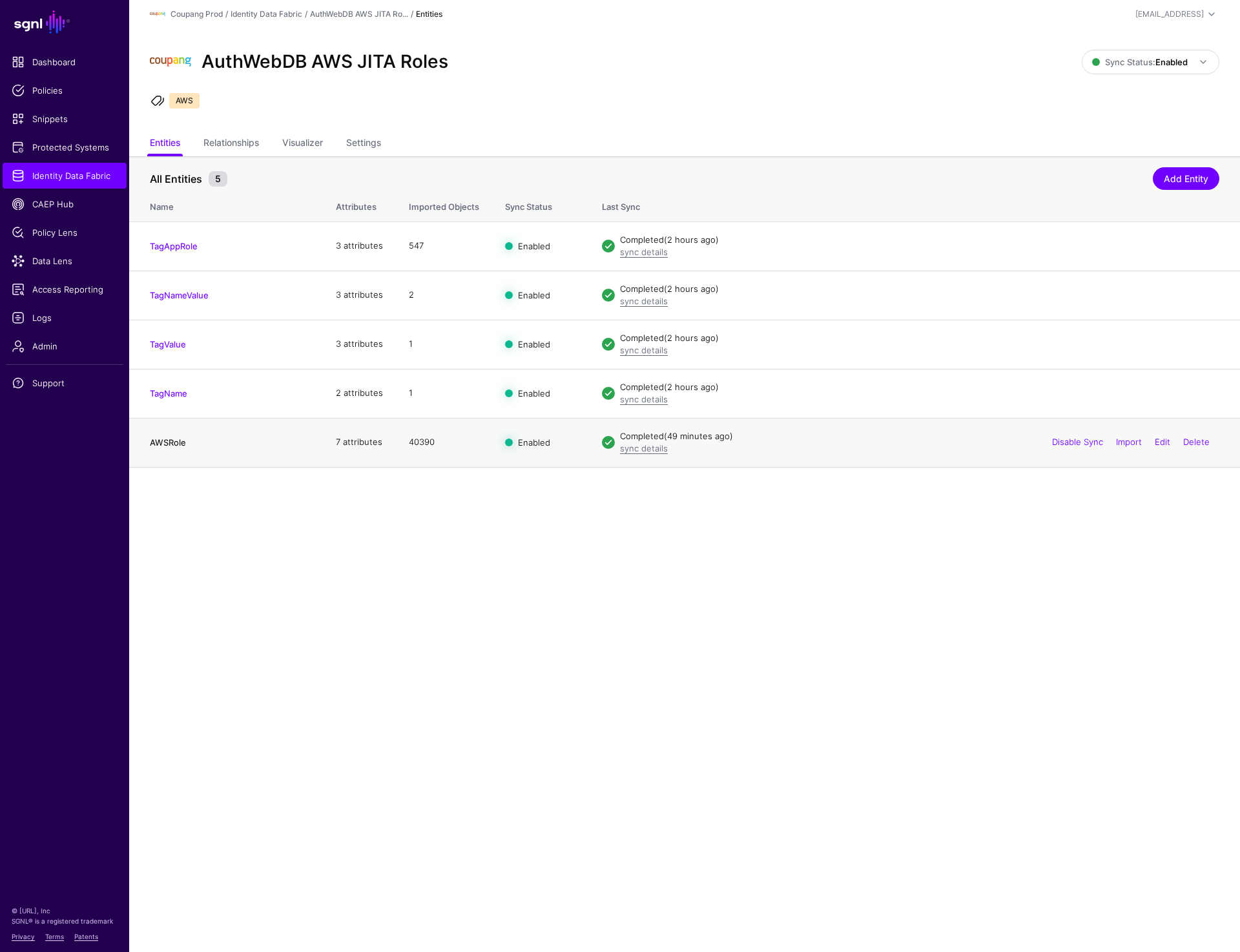
click at [168, 443] on link "AWSRole" at bounding box center [168, 442] width 36 height 11
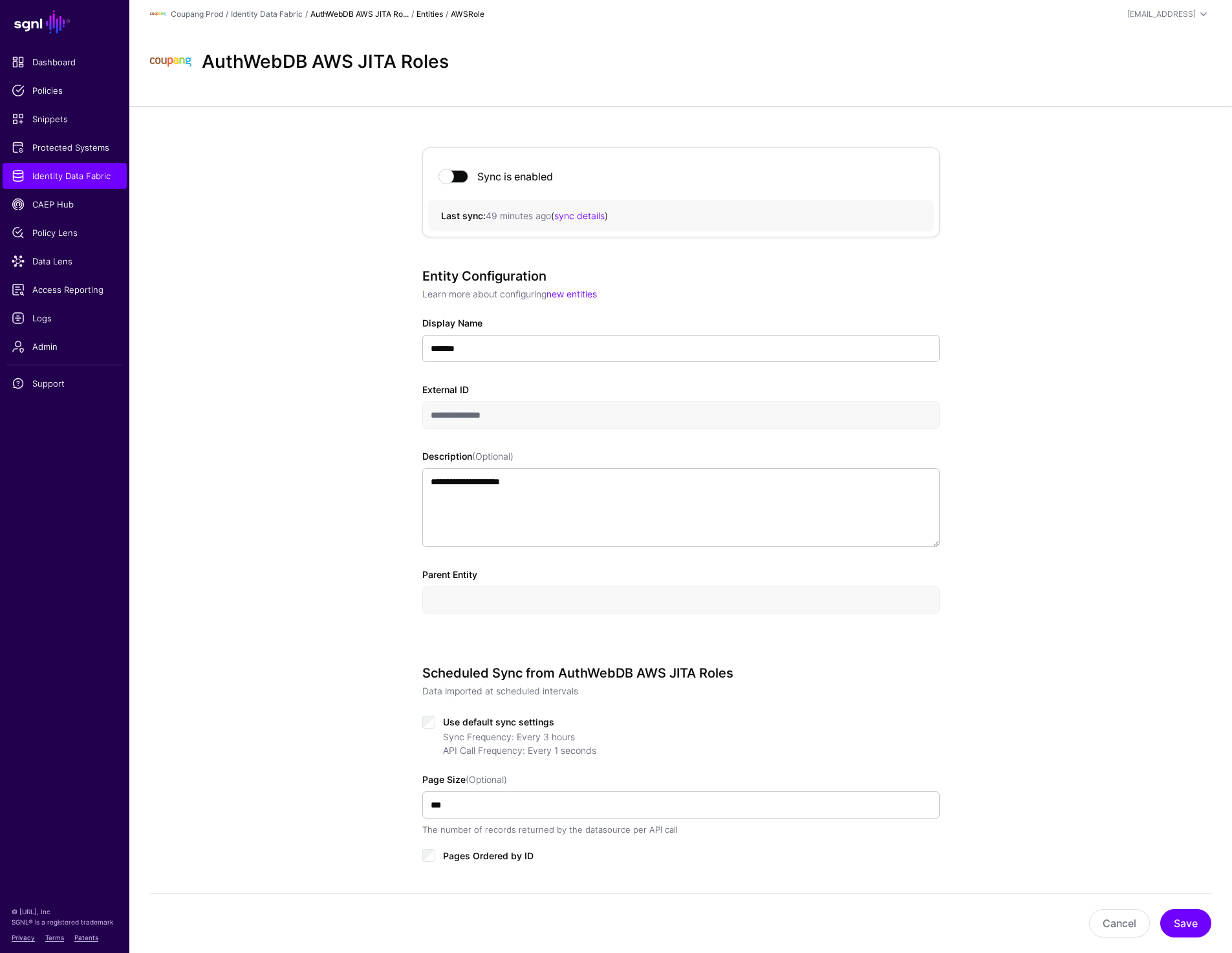
click at [332, 16] on link "AuthWebDB AWS JITA Ro..." at bounding box center [360, 14] width 99 height 10
